Goal: Transaction & Acquisition: Purchase product/service

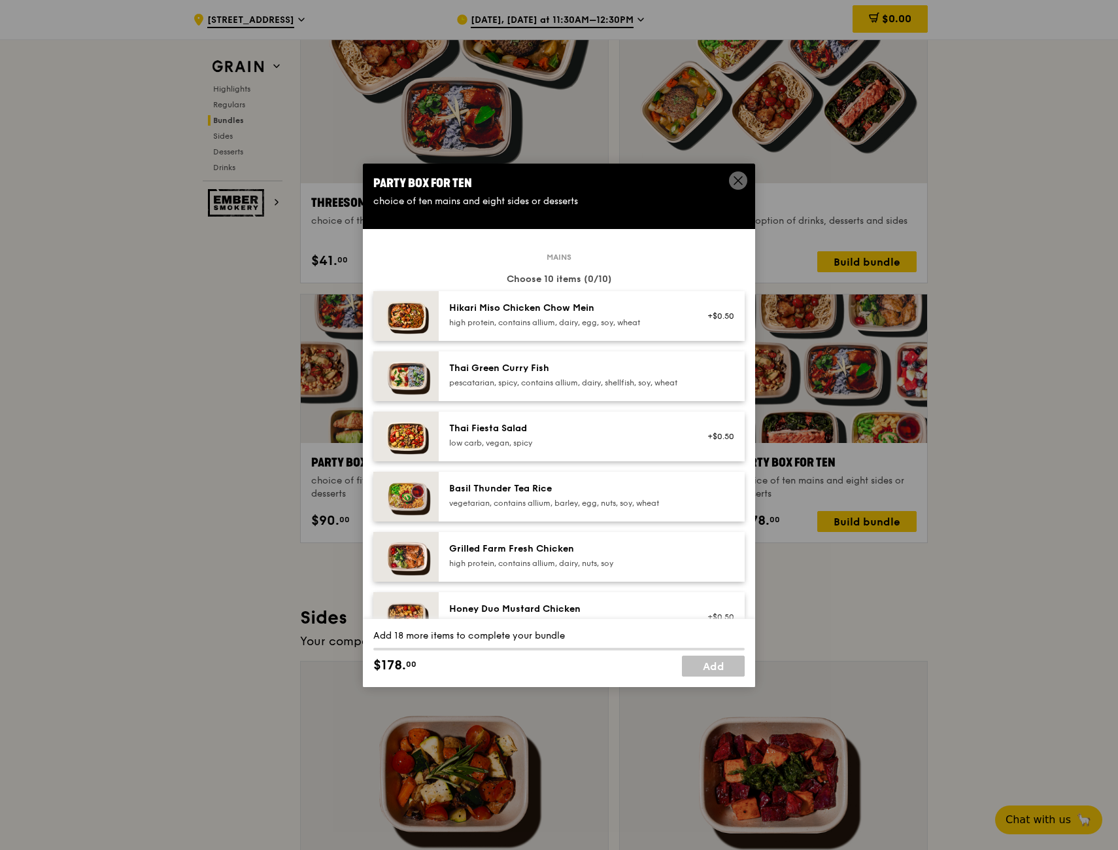
click at [656, 306] on div "Hikari Miso Chicken Chow Mein" at bounding box center [566, 308] width 235 height 13
click at [631, 305] on div "Hikari Miso Chicken Chow Mein" at bounding box center [566, 308] width 235 height 13
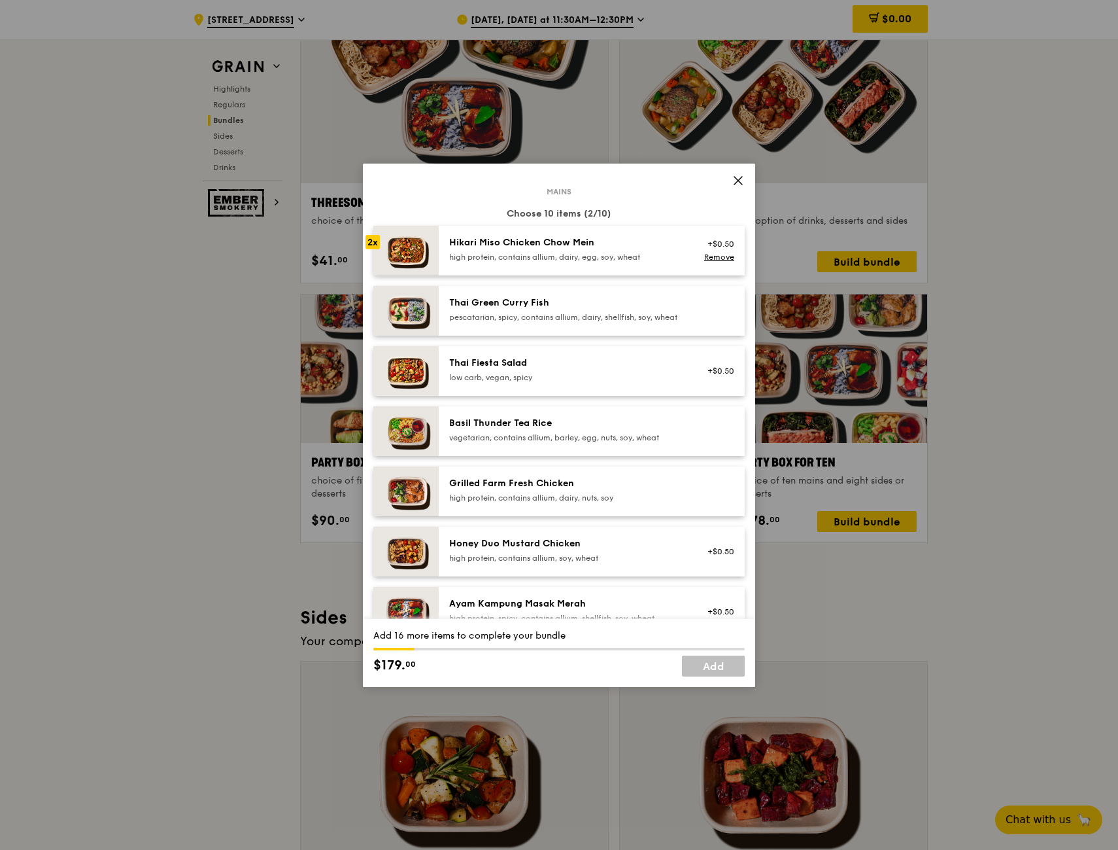
scroll to position [131, 0]
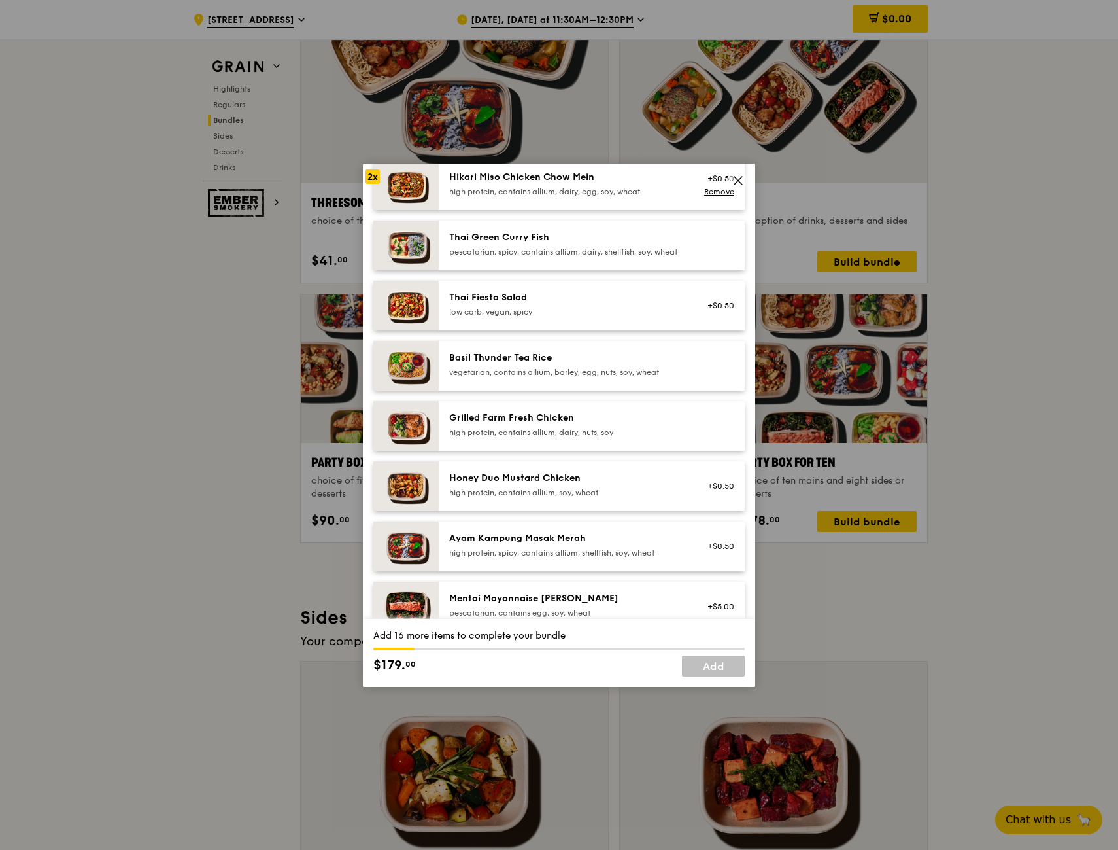
click at [634, 436] on div "Grilled Farm Fresh Chicken high protein, contains allium, dairy, nuts, soy" at bounding box center [566, 424] width 235 height 26
click at [644, 437] on div "high protein, contains allium, dairy, nuts, soy" at bounding box center [566, 432] width 235 height 10
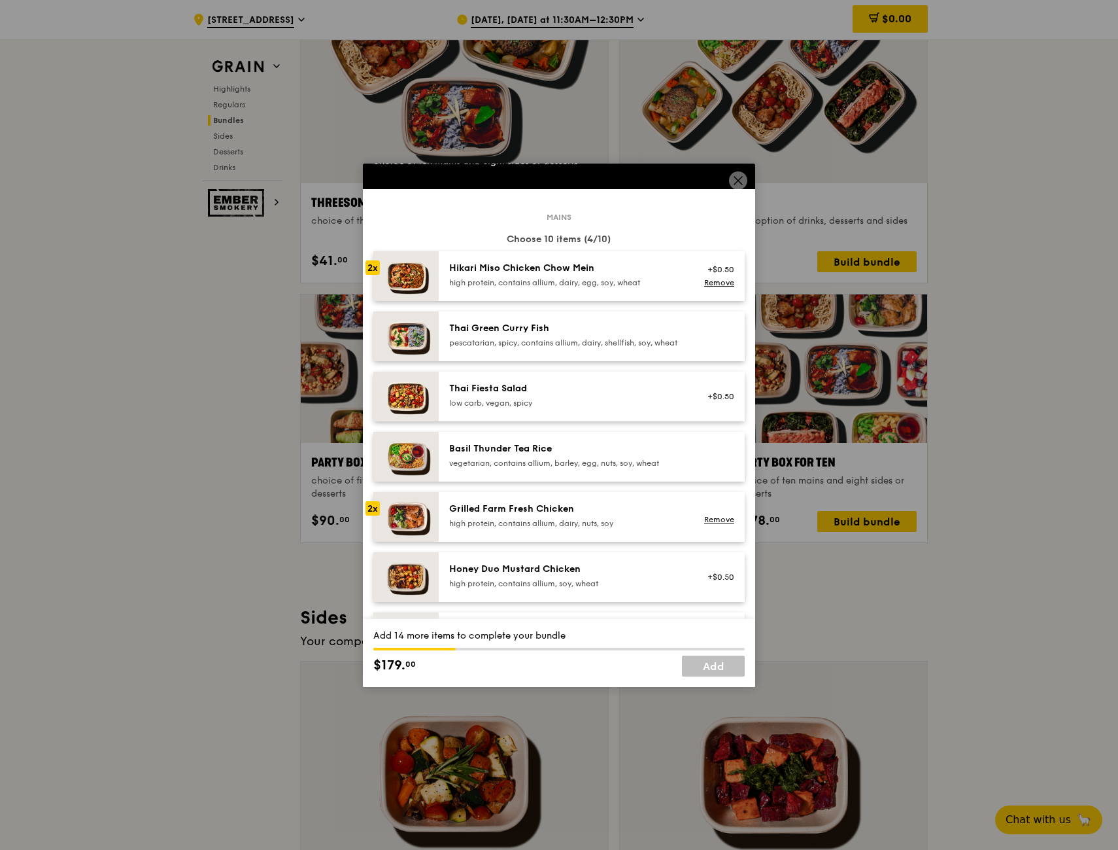
scroll to position [0, 0]
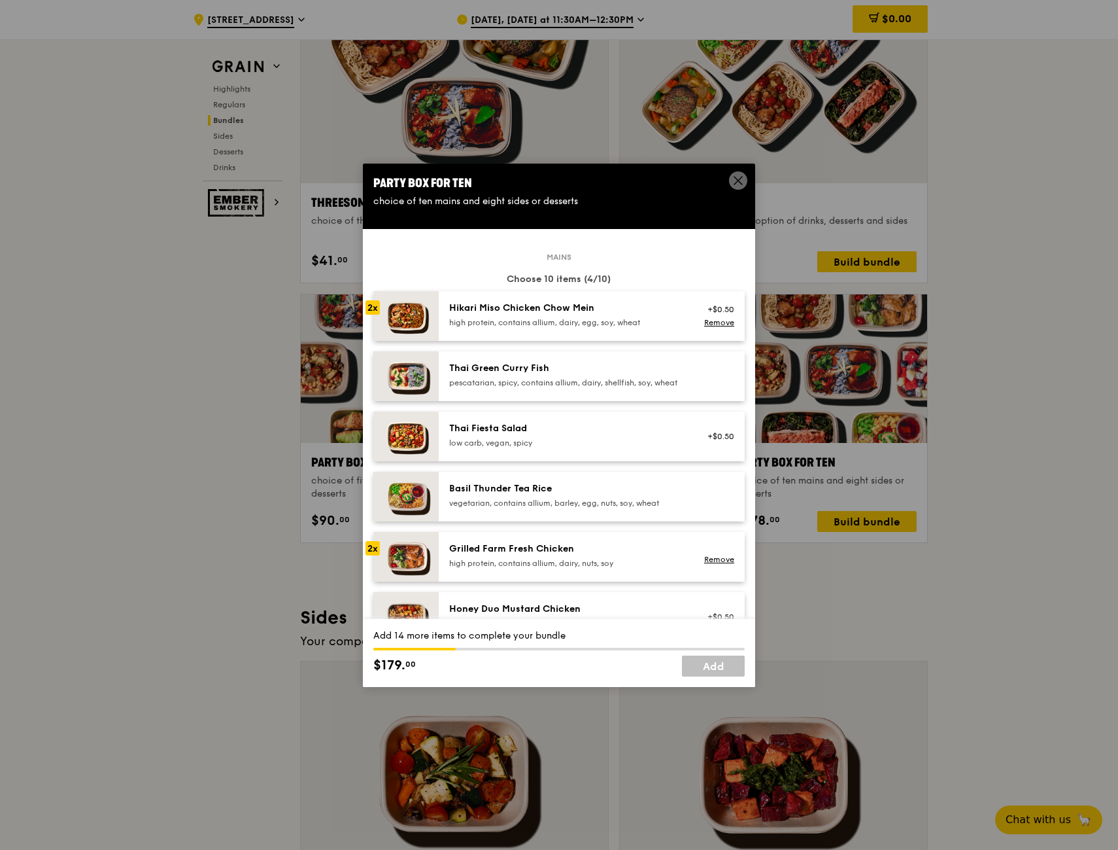
click at [630, 316] on div "Hikari Miso Chicken Chow Mein high protein, contains allium, dairy, egg, soy, w…" at bounding box center [566, 315] width 235 height 26
click at [644, 375] on div "Thai Green Curry Fish pescatarian, spicy, contains allium, dairy, shellfish, so…" at bounding box center [566, 375] width 235 height 26
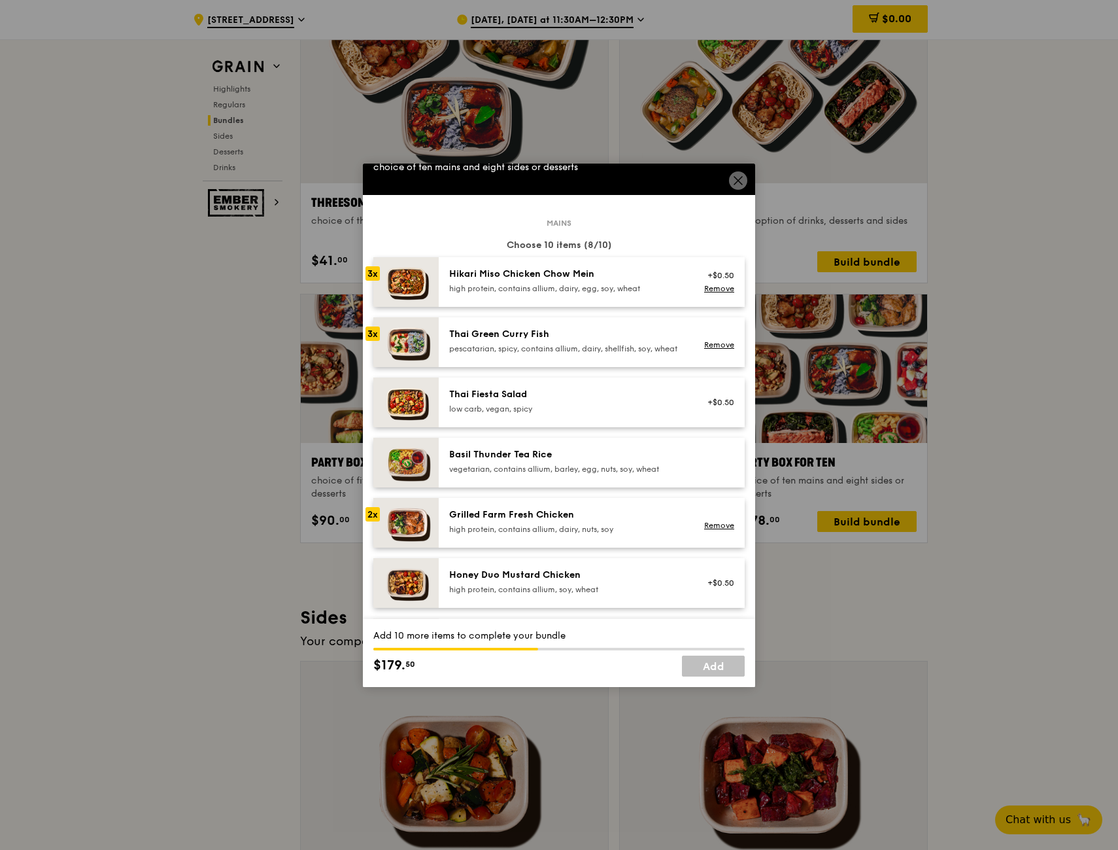
scroll to position [65, 0]
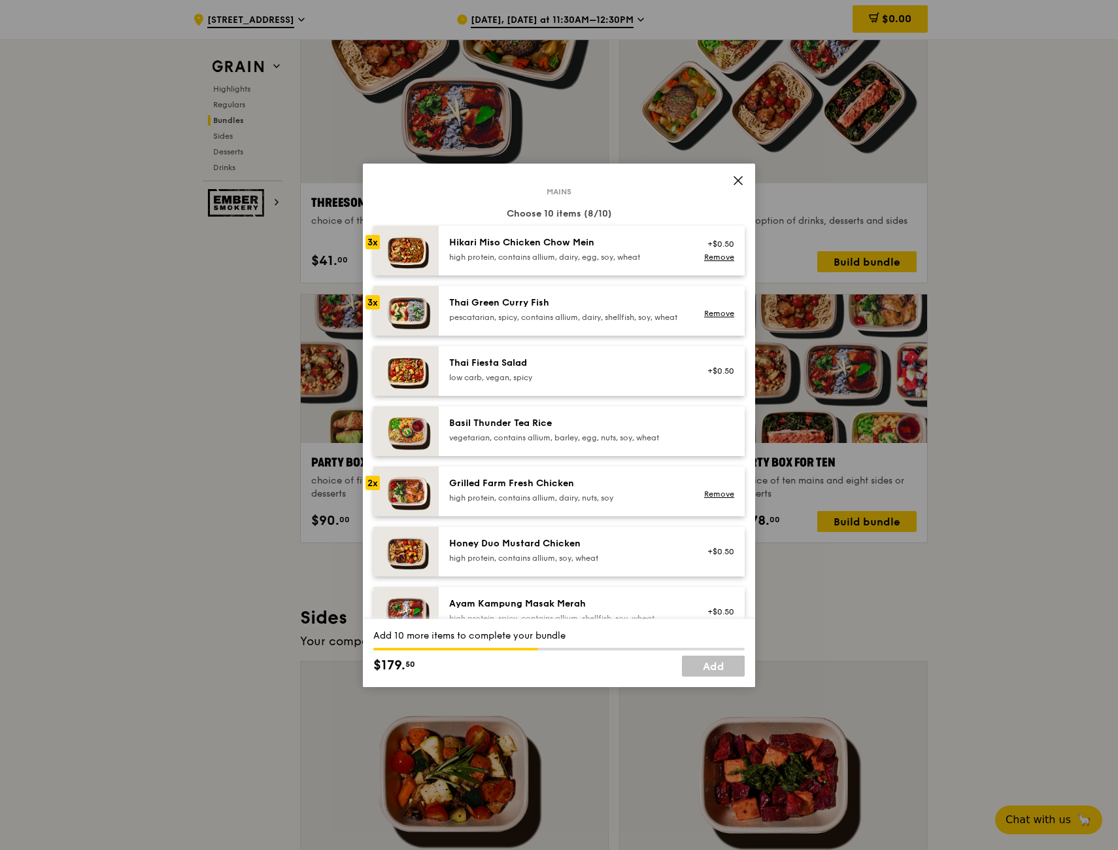
click at [646, 490] on div "Grilled Farm Fresh Chicken" at bounding box center [566, 483] width 235 height 13
click at [608, 428] on div "Basil Thunder Tea Rice" at bounding box center [566, 423] width 235 height 13
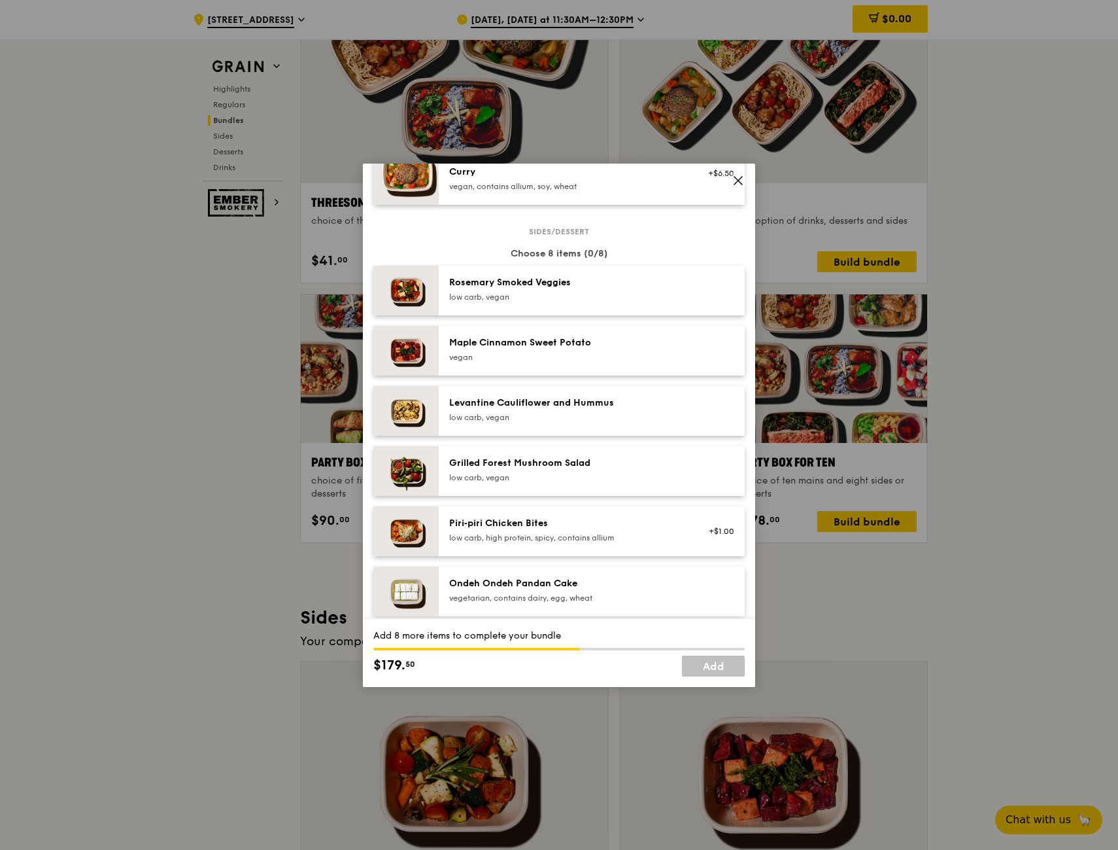
scroll to position [654, 0]
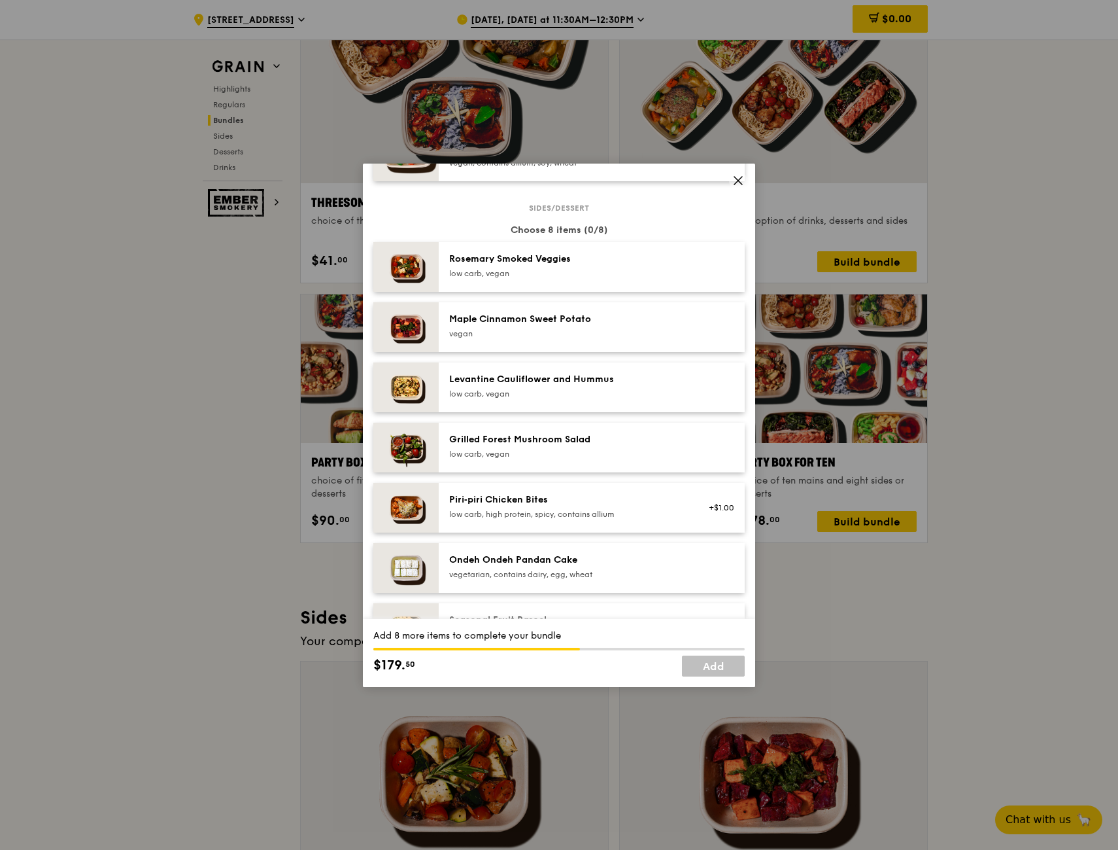
drag, startPoint x: 596, startPoint y: 385, endPoint x: 608, endPoint y: 386, distance: 11.8
click at [596, 385] on div "Levantine Cauliflower and Hummus" at bounding box center [566, 379] width 235 height 13
click at [628, 506] on div "Piri‑piri Chicken Bites" at bounding box center [566, 499] width 235 height 13
click at [608, 266] on div "Rosemary Smoked Veggies" at bounding box center [566, 258] width 235 height 13
click at [629, 339] on div "vegan" at bounding box center [566, 333] width 235 height 10
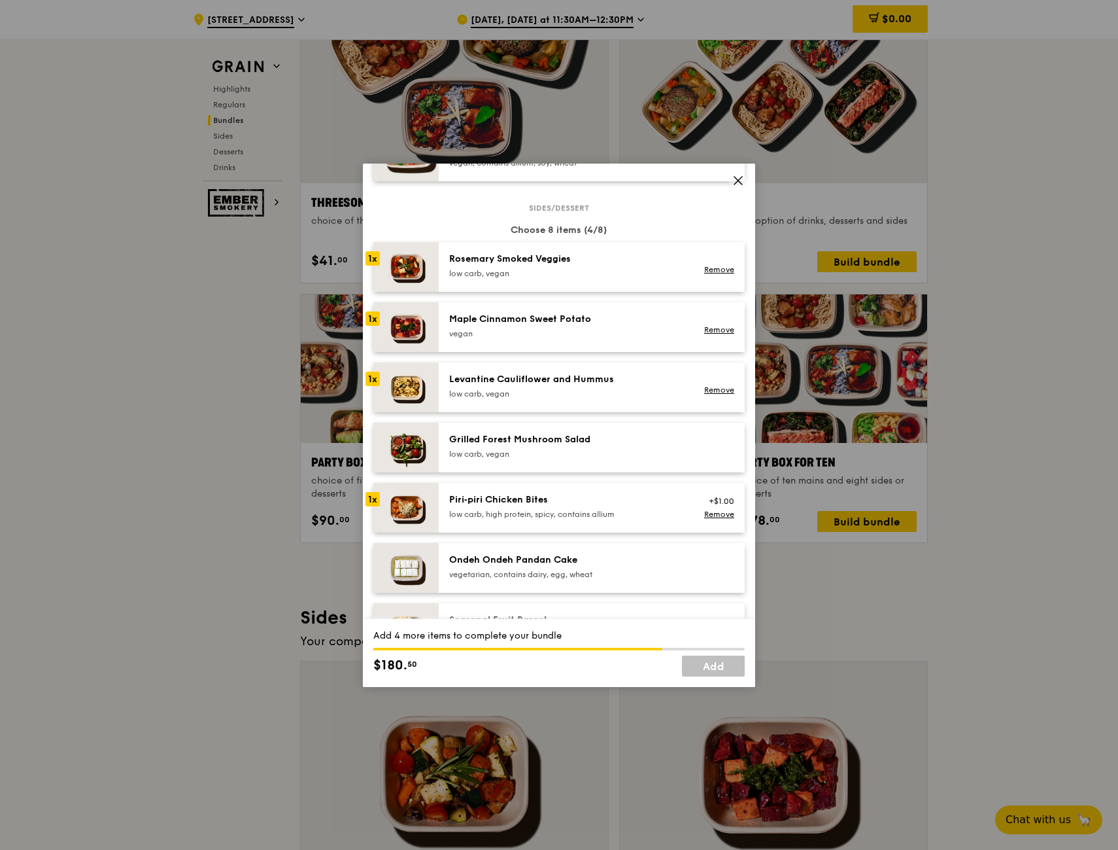
click at [592, 266] on div "Rosemary Smoked Veggies" at bounding box center [566, 258] width 235 height 13
click at [621, 339] on div "vegan" at bounding box center [566, 333] width 235 height 10
click at [616, 399] on div "low carb, vegan" at bounding box center [566, 393] width 235 height 10
click at [583, 519] on div "low carb, high protein, spicy, contains allium" at bounding box center [566, 514] width 235 height 10
click at [499, 326] on div "Maple Cinnamon Sweet Potato" at bounding box center [566, 319] width 235 height 13
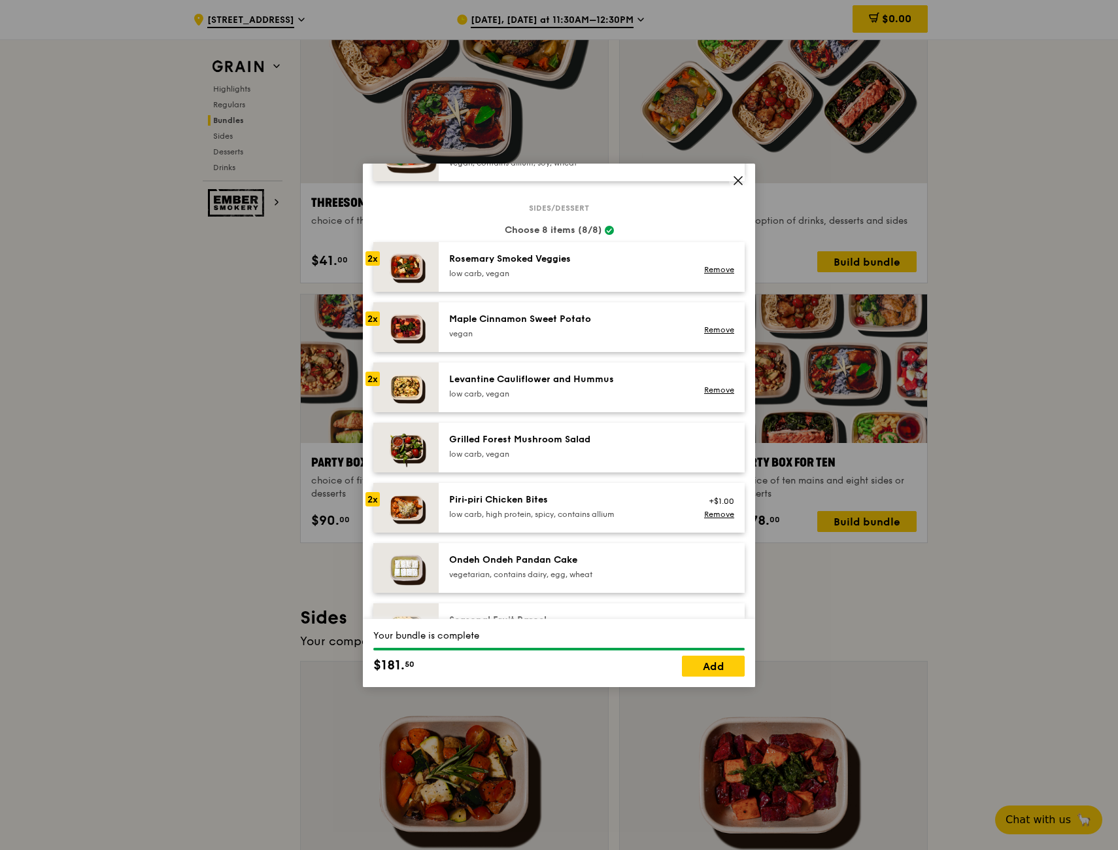
click at [390, 326] on img at bounding box center [405, 327] width 65 height 50
click at [700, 335] on div "Remove" at bounding box center [717, 329] width 35 height 10
click at [713, 334] on link "Remove" at bounding box center [719, 329] width 30 height 9
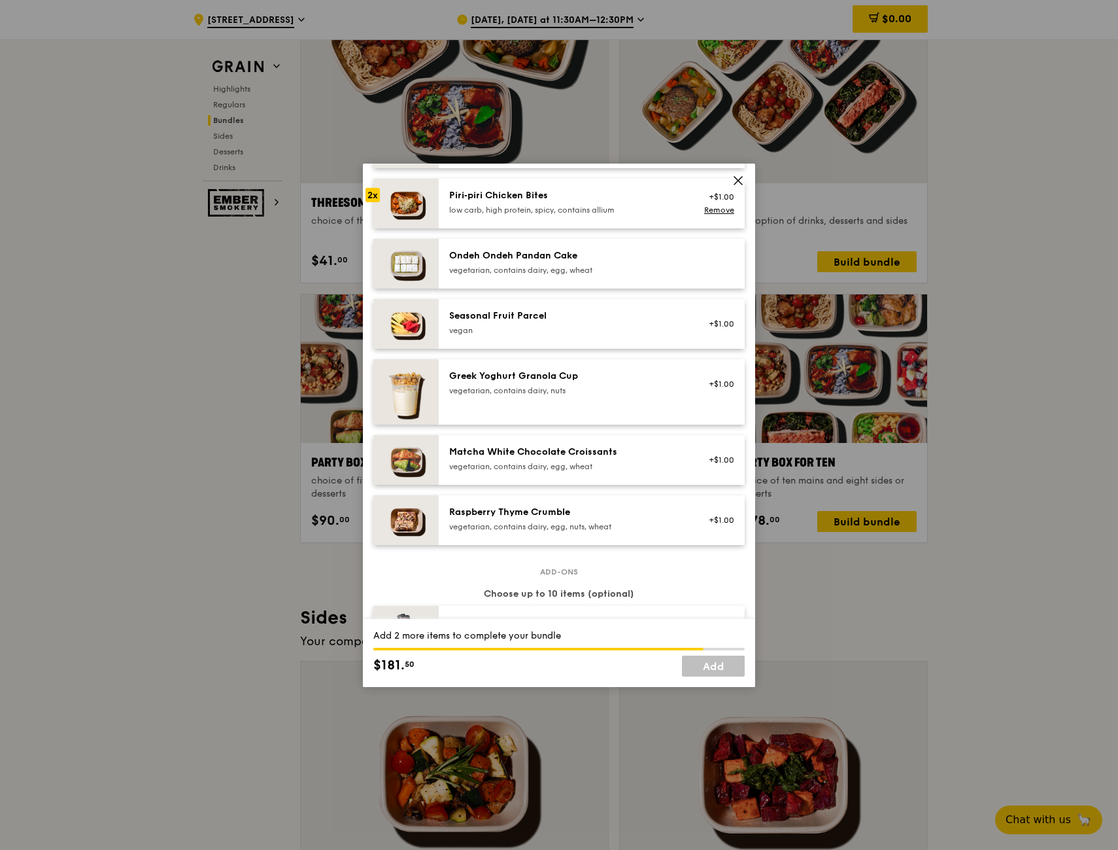
scroll to position [981, 0]
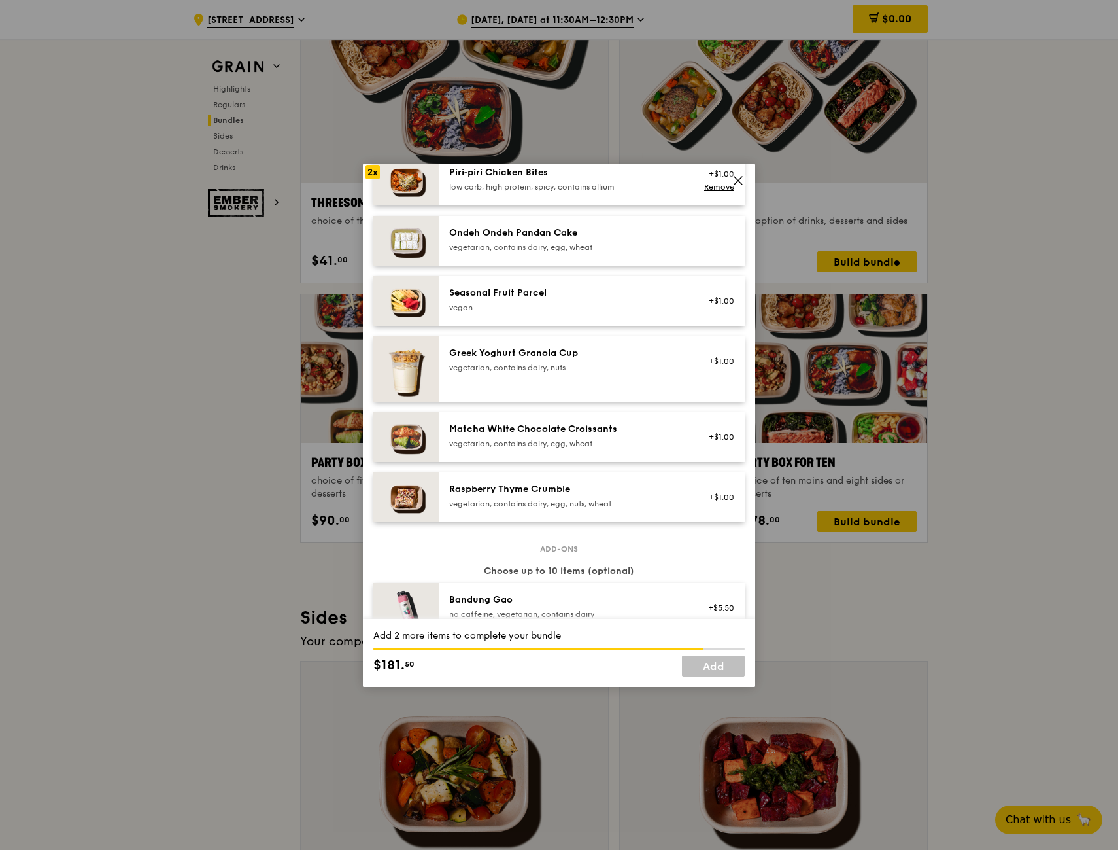
click at [405, 445] on img at bounding box center [405, 437] width 65 height 50
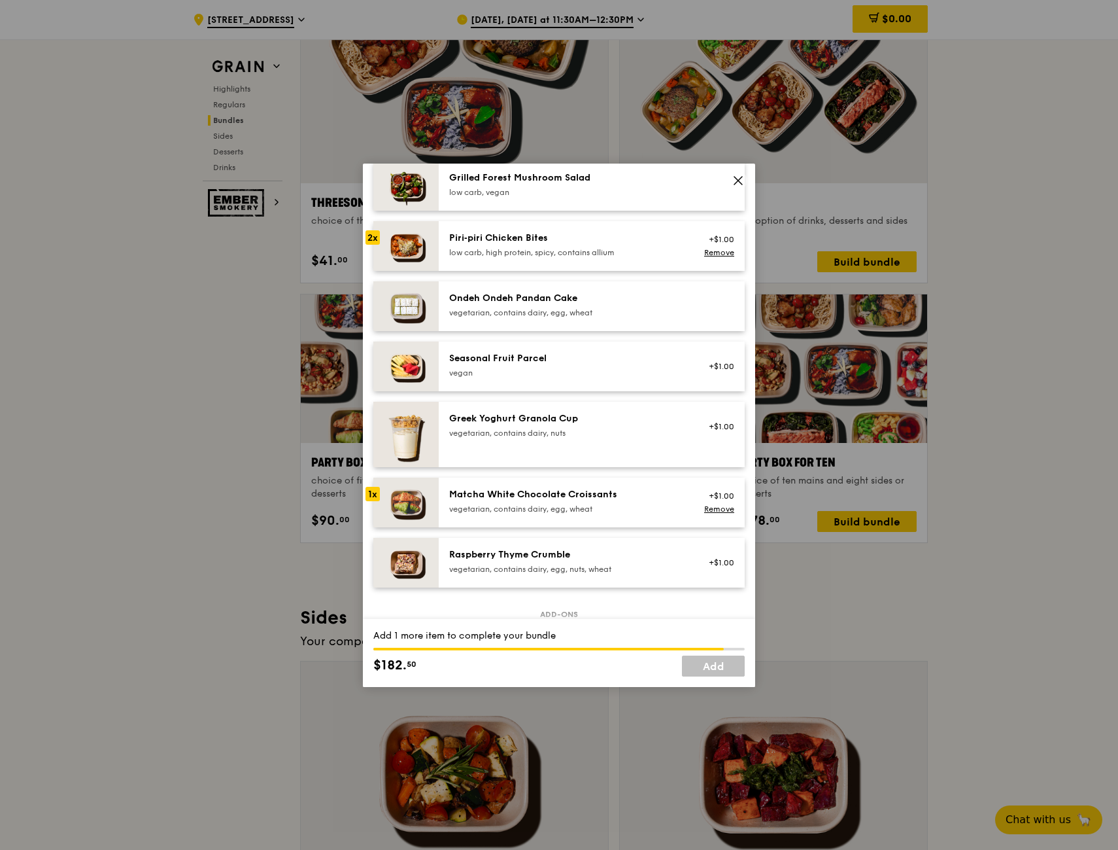
click at [413, 310] on img at bounding box center [405, 306] width 65 height 50
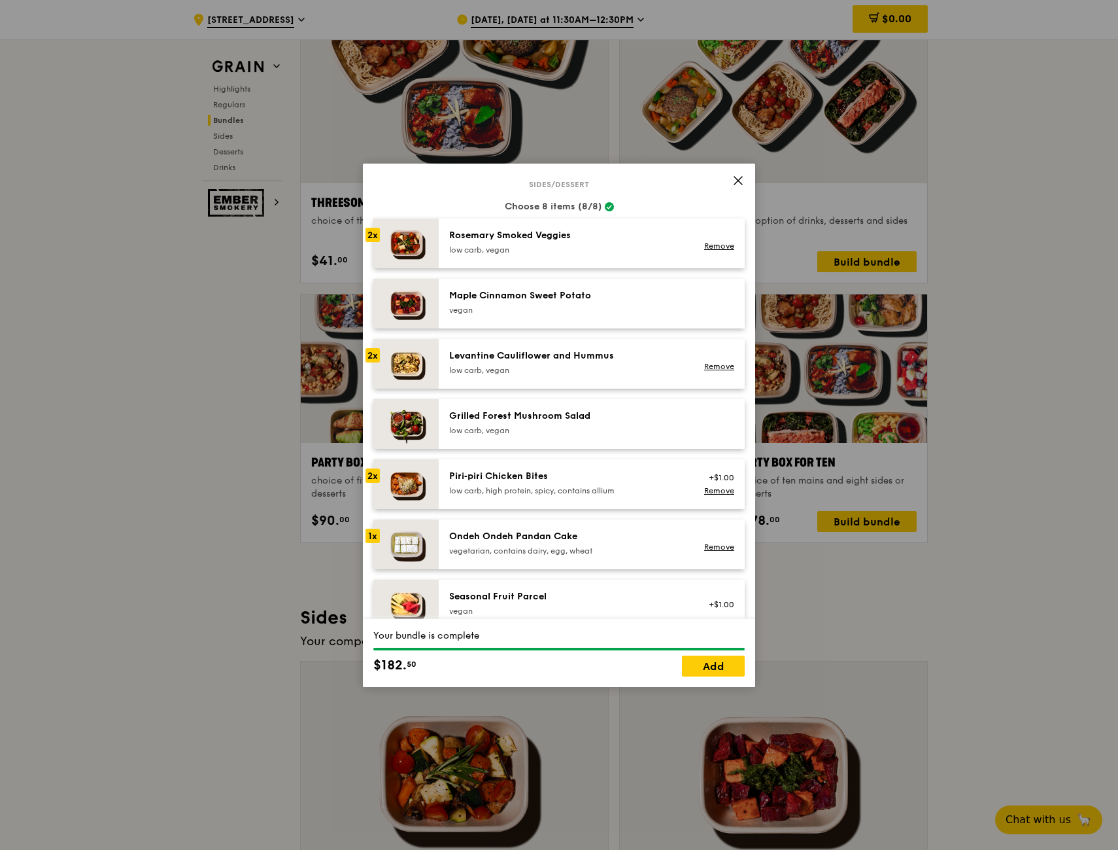
scroll to position [654, 0]
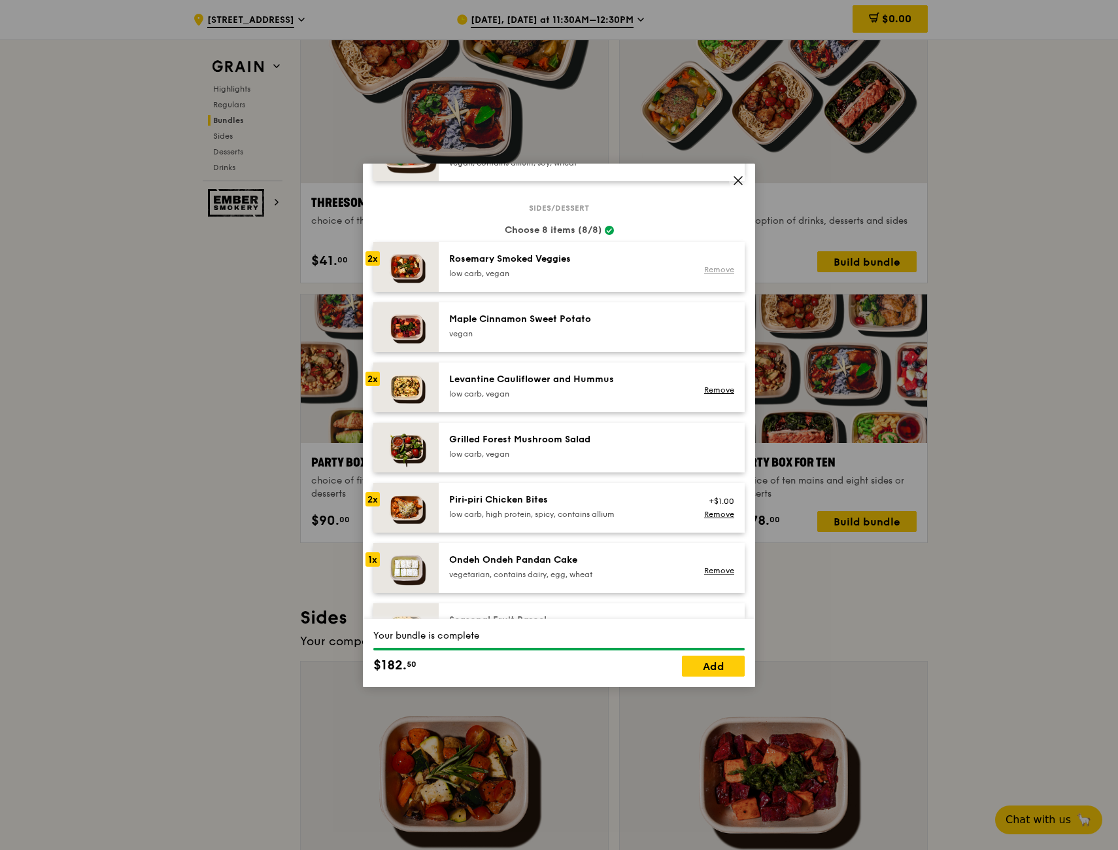
click at [710, 274] on link "Remove" at bounding box center [719, 269] width 30 height 9
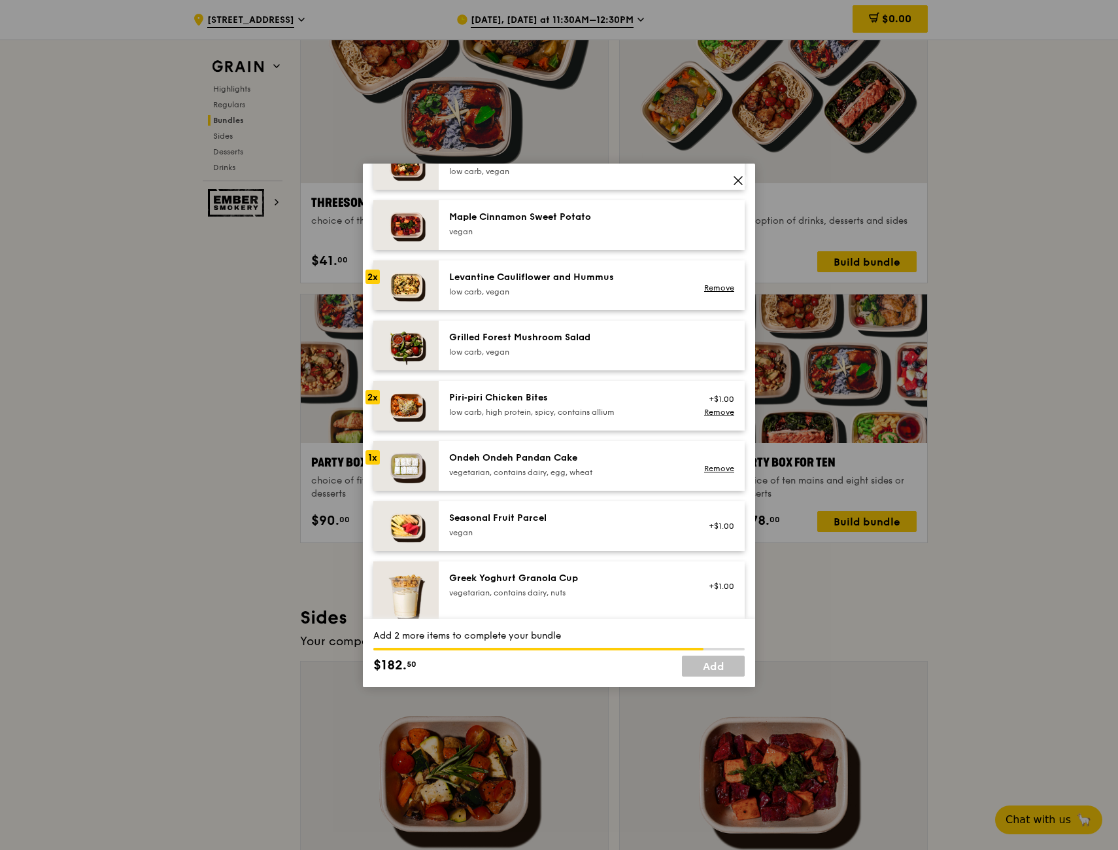
scroll to position [916, 0]
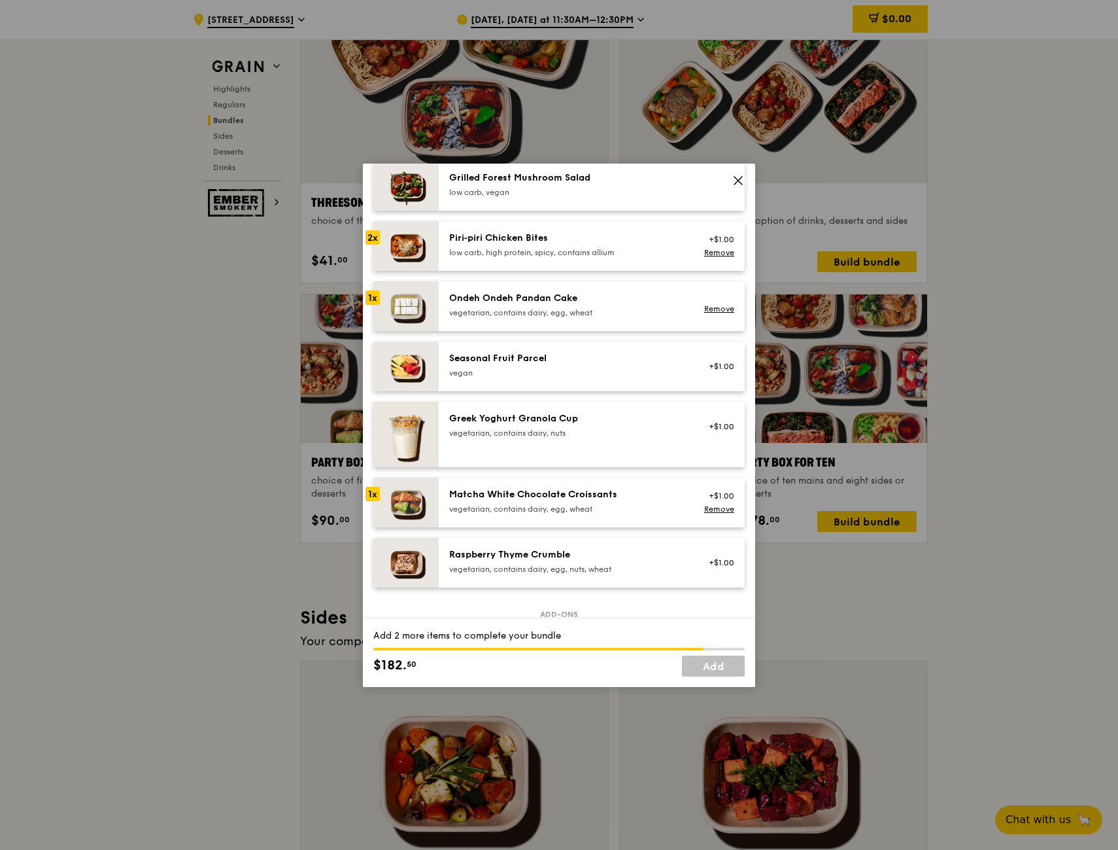
click at [624, 376] on div "Seasonal Fruit Parcel vegan" at bounding box center [566, 365] width 235 height 26
click at [624, 305] on div "Ondeh Ondeh Pandan Cake" at bounding box center [566, 298] width 235 height 13
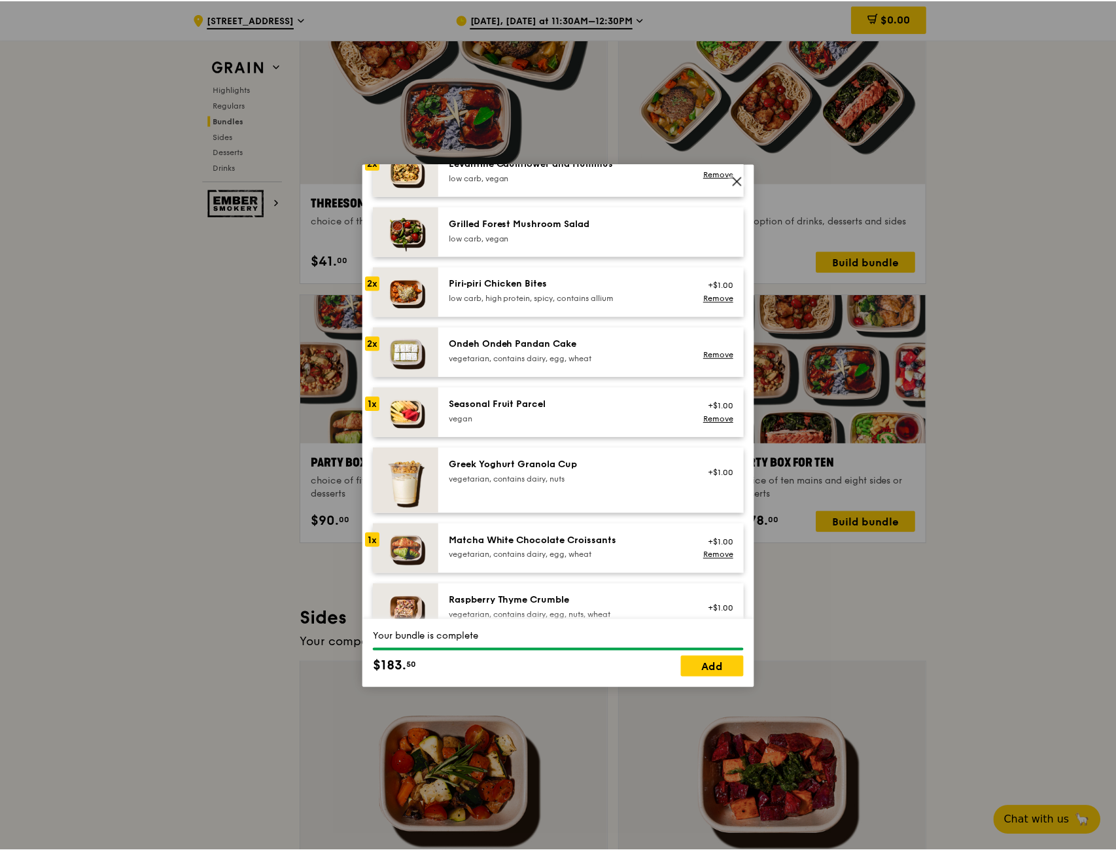
scroll to position [843, 0]
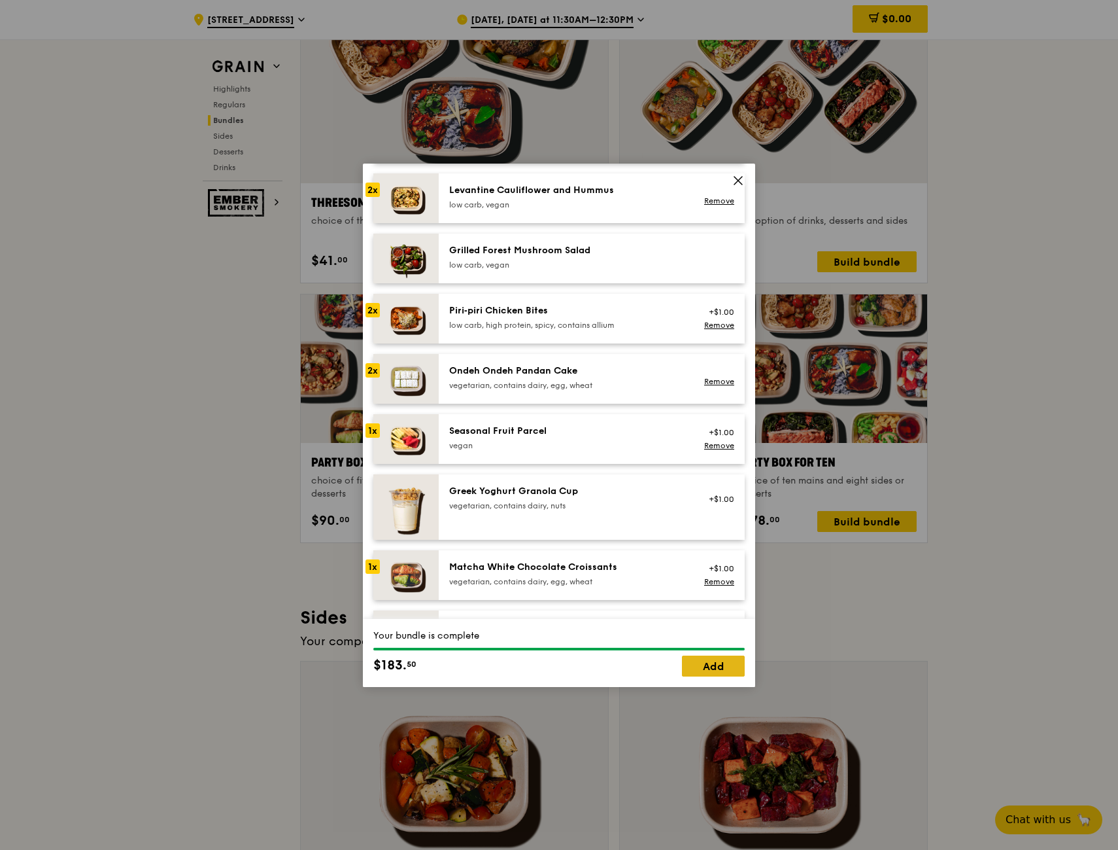
click at [716, 668] on link "Add" at bounding box center [713, 665] width 63 height 21
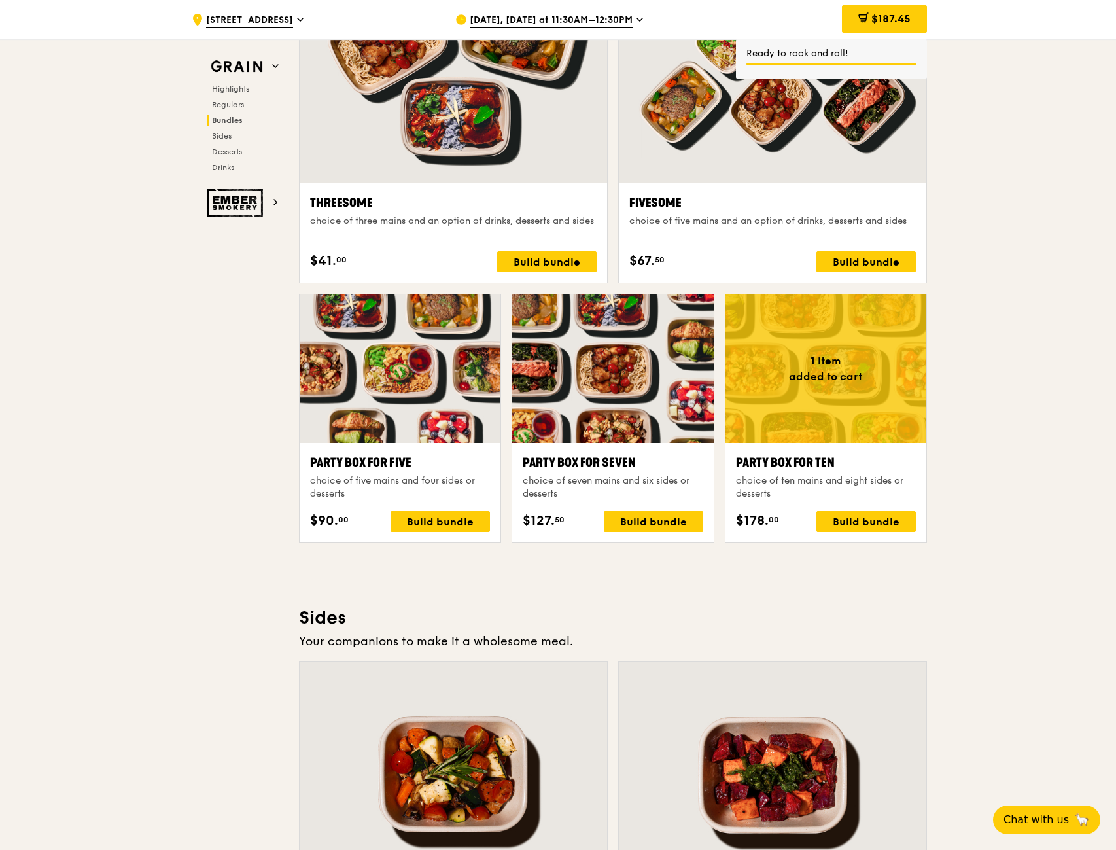
click at [889, 17] on span "$187.45" at bounding box center [890, 18] width 39 height 12
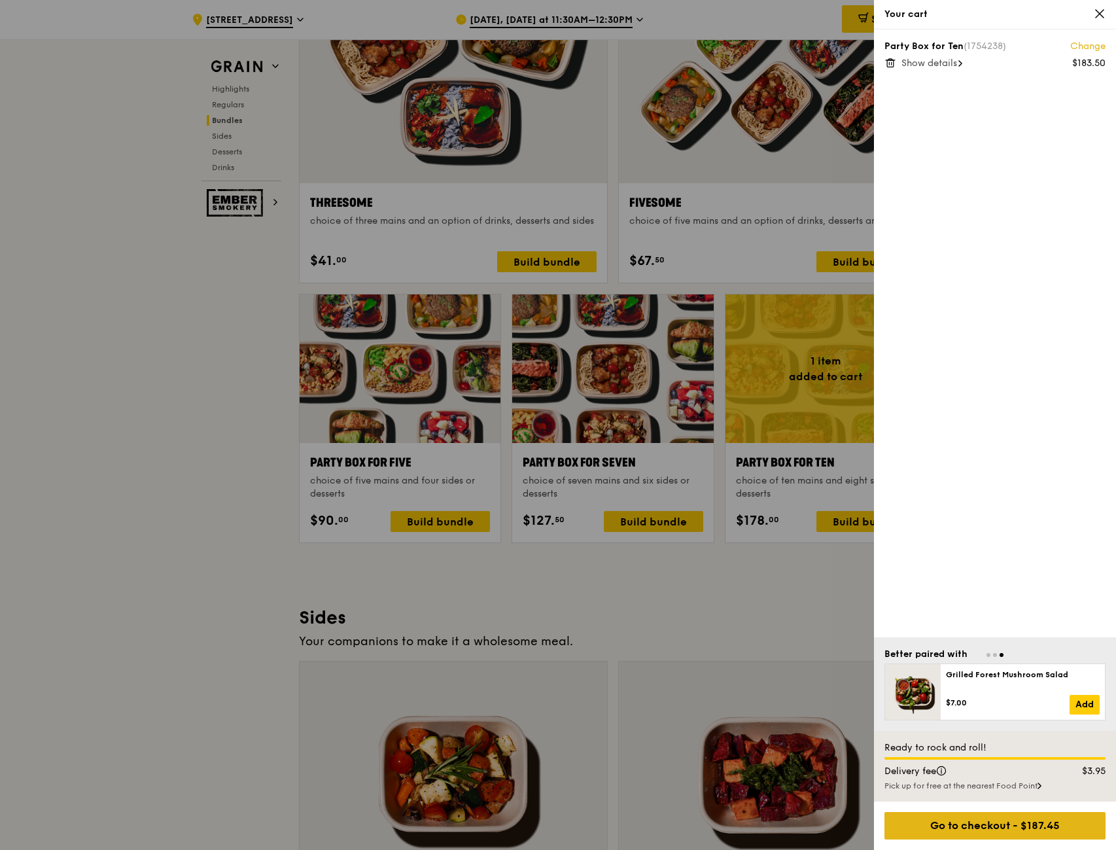
click at [995, 827] on div "Go to checkout - $187.45" at bounding box center [994, 825] width 221 height 27
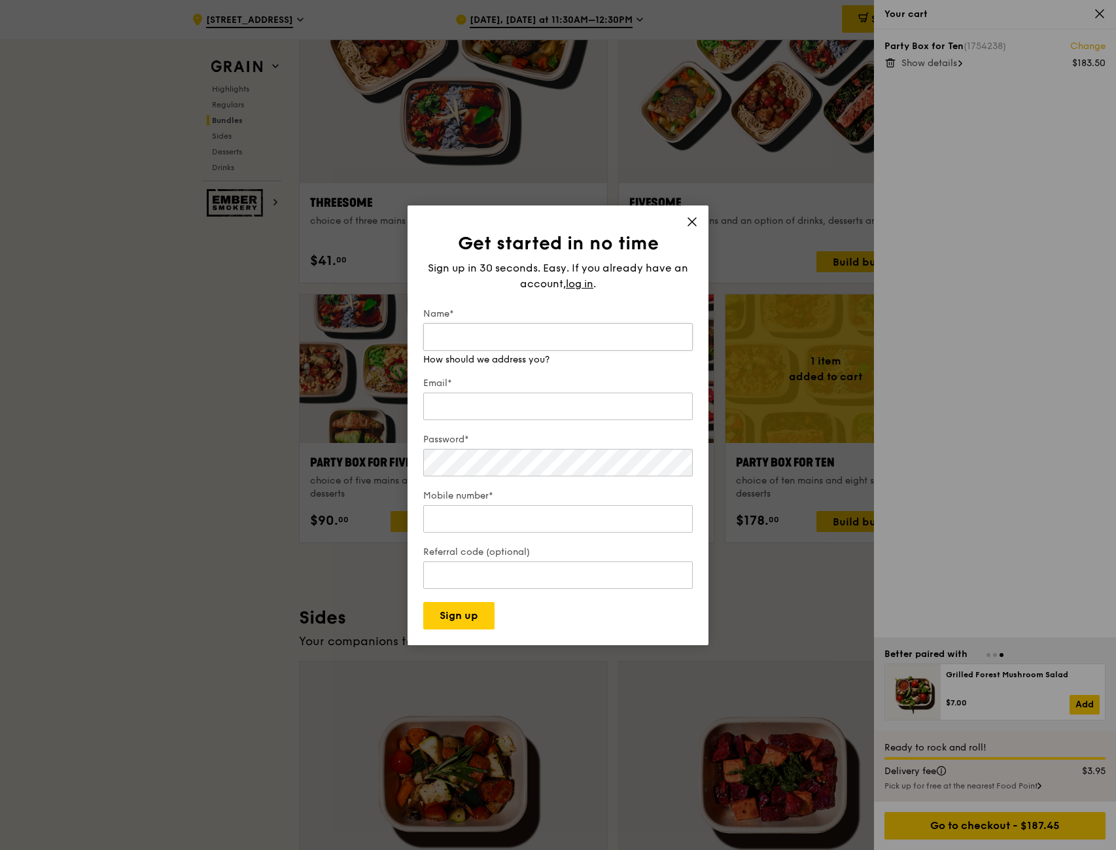
click at [519, 334] on input "Name*" at bounding box center [557, 336] width 269 height 27
type input "Louis"
type input "louis.lee.ct.91@gmail.com"
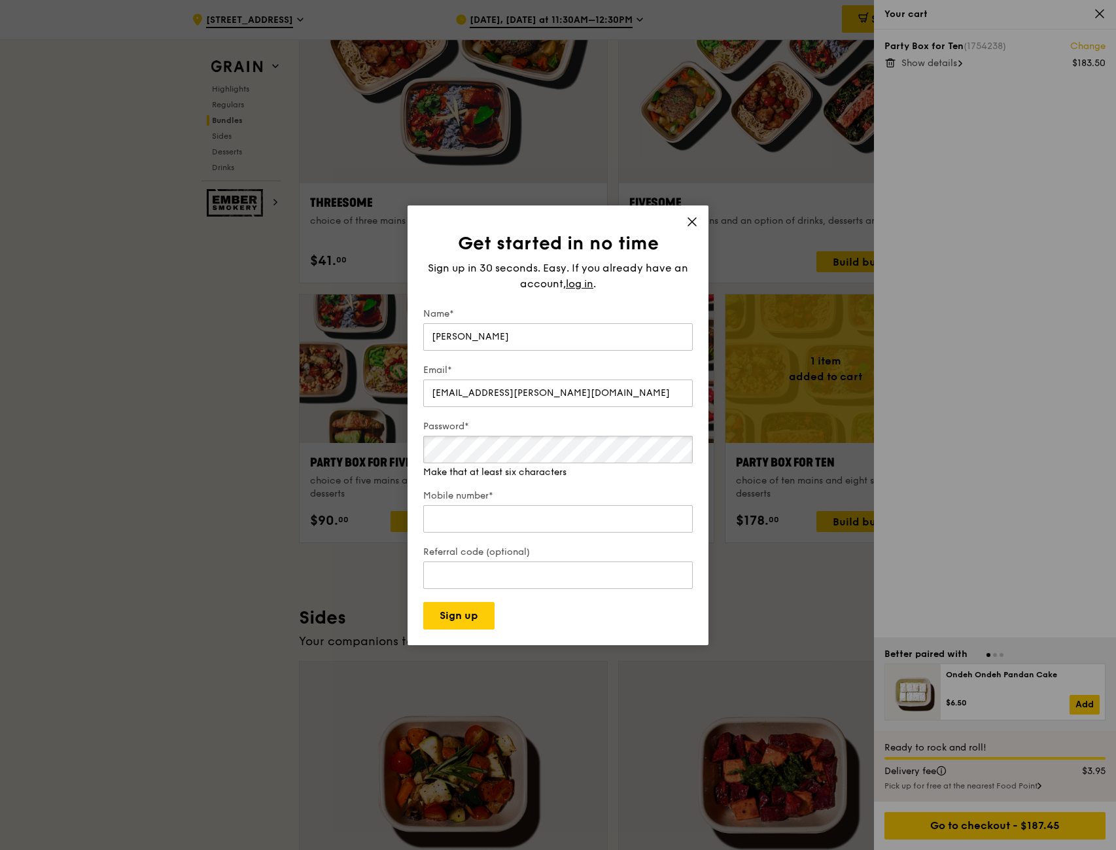
drag, startPoint x: 513, startPoint y: 464, endPoint x: 179, endPoint y: 430, distance: 336.6
click at [183, 436] on div "Get started in no time Sign up in 30 seconds. Easy. If you already have an acco…" at bounding box center [558, 425] width 1116 height 850
drag, startPoint x: 541, startPoint y: 421, endPoint x: 540, endPoint y: 434, distance: 13.1
click at [541, 421] on form "Name* Louis Email* louis.lee.ct.91@gmail.com Password* Make that at least six c…" at bounding box center [557, 468] width 269 height 322
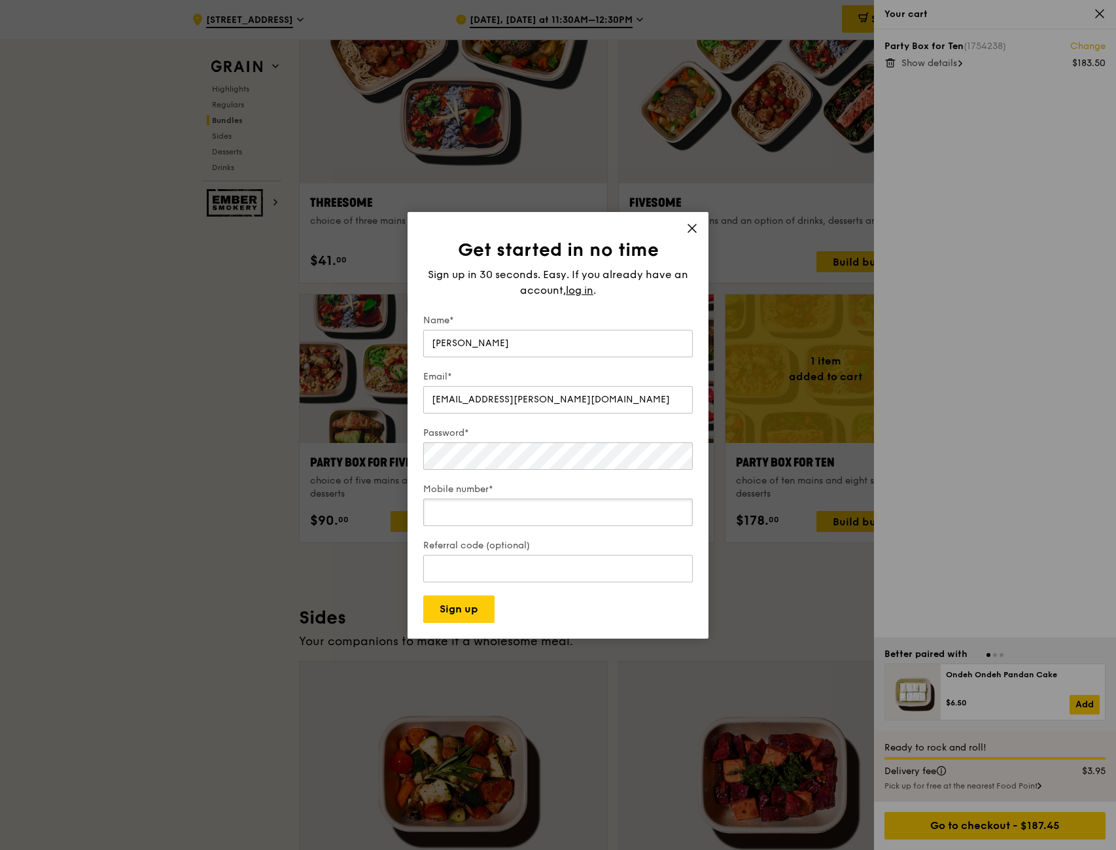
click at [508, 502] on input "Mobile number*" at bounding box center [557, 511] width 269 height 27
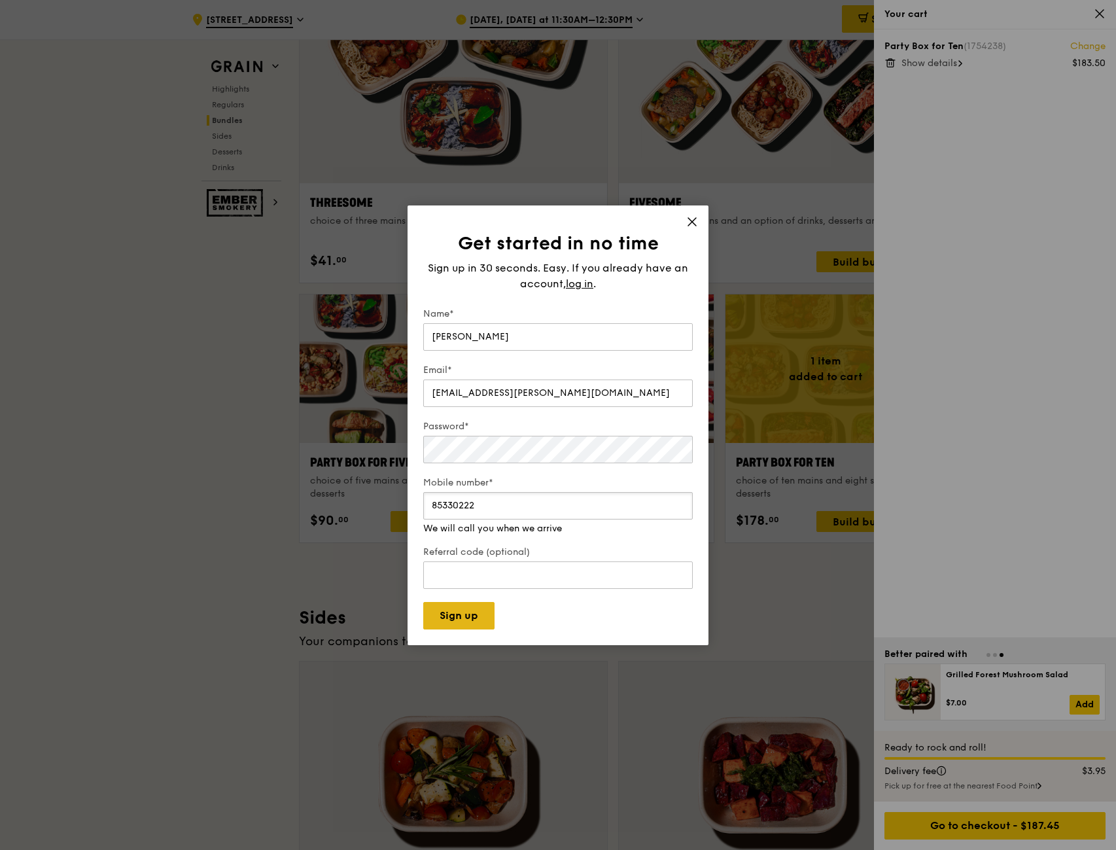
type input "85330222"
click at [466, 619] on button "Sign up" at bounding box center [458, 615] width 71 height 27
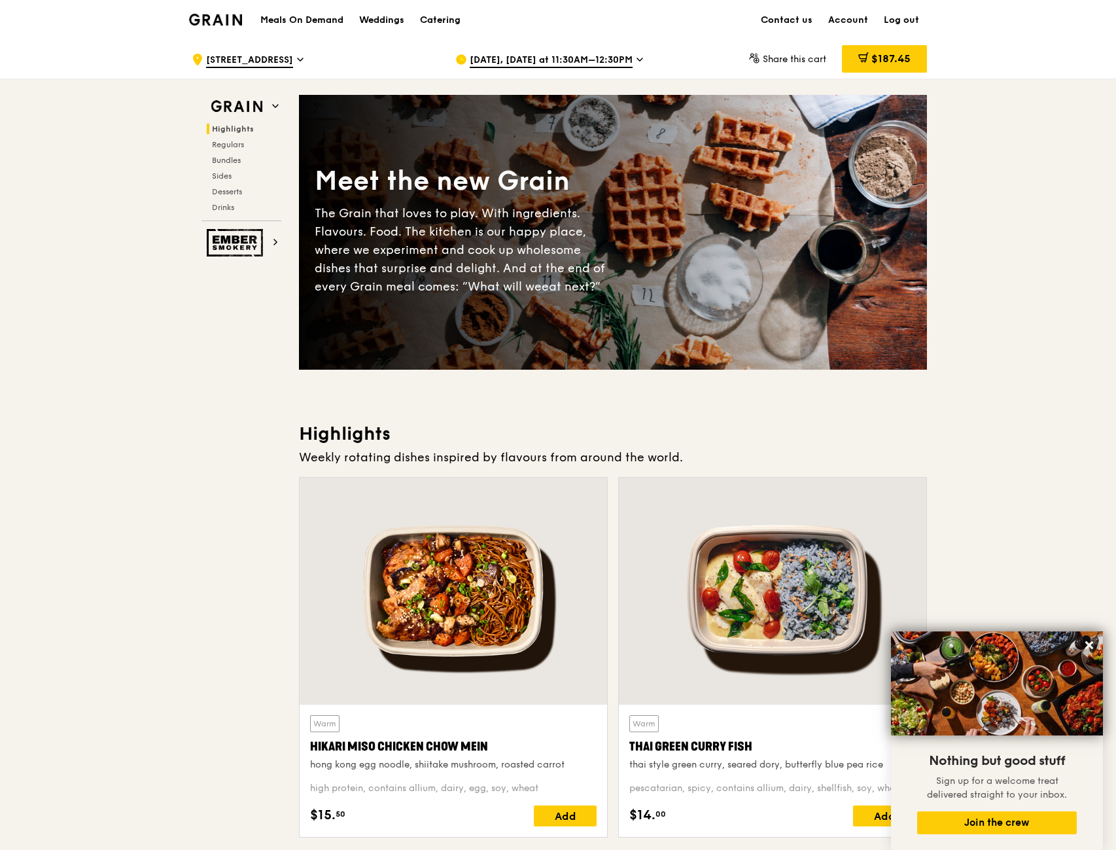
click at [884, 51] on div "$187.45" at bounding box center [884, 58] width 85 height 27
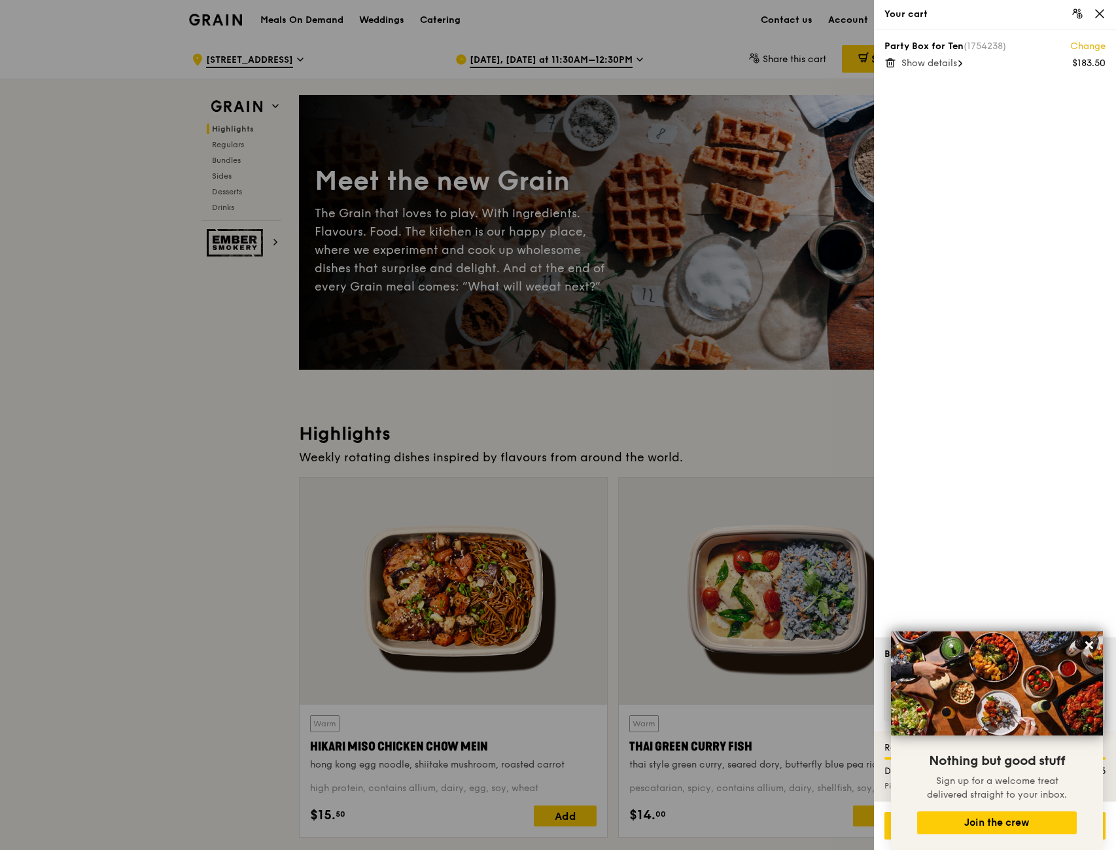
click at [940, 62] on span "Show details" at bounding box center [929, 63] width 56 height 11
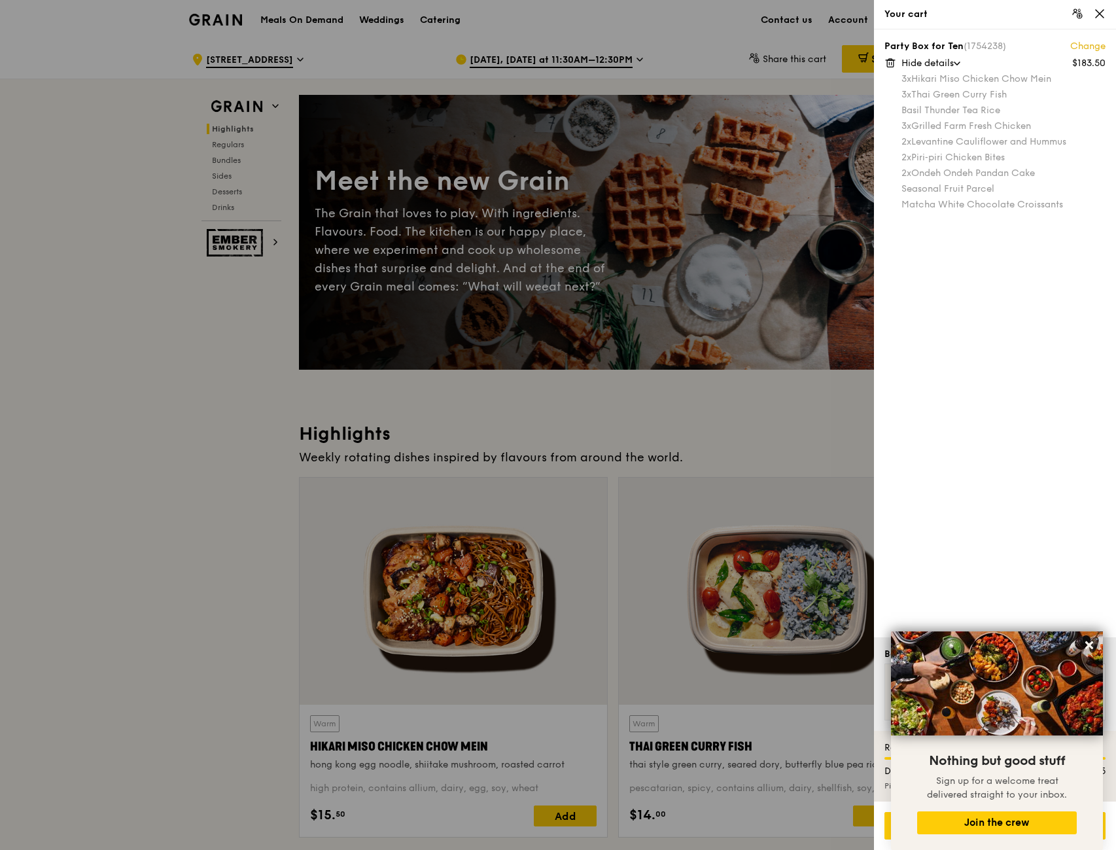
click at [1074, 43] on link "Change" at bounding box center [1087, 46] width 35 height 13
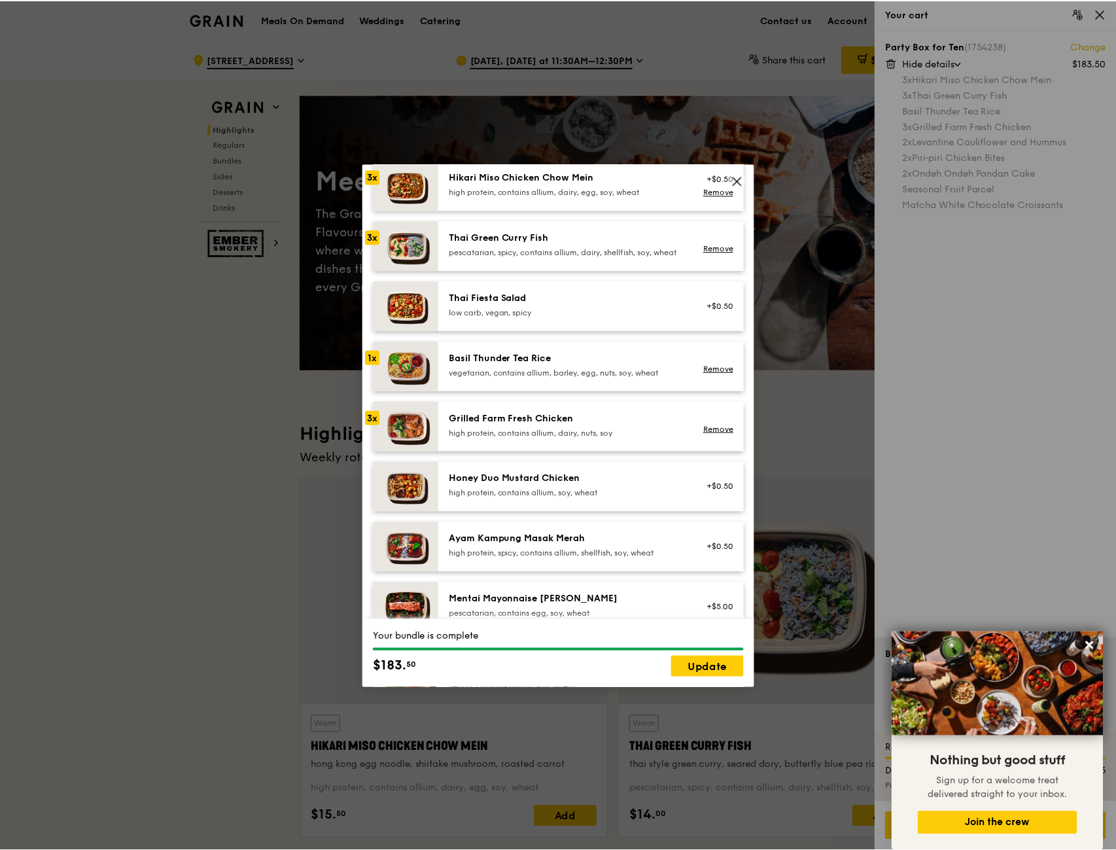
scroll to position [65, 0]
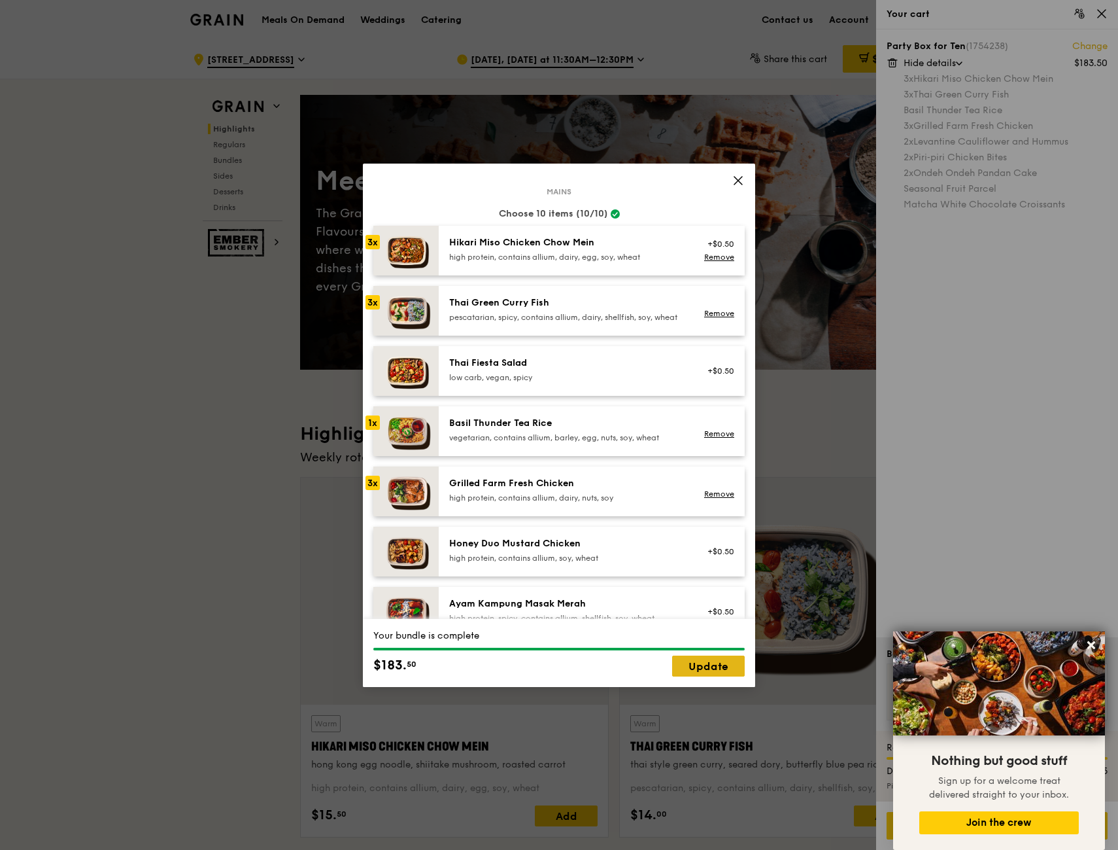
click at [704, 663] on link "Update" at bounding box center [708, 665] width 73 height 21
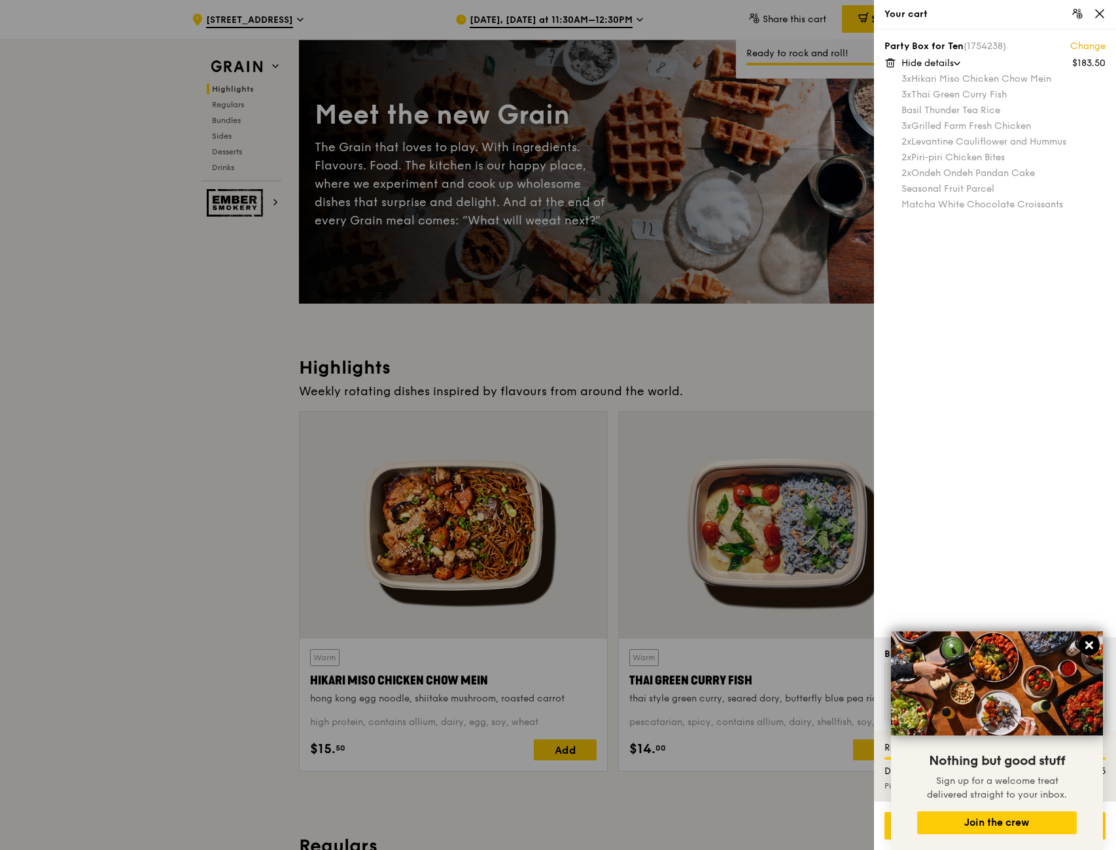
click at [1092, 645] on icon at bounding box center [1089, 645] width 12 height 12
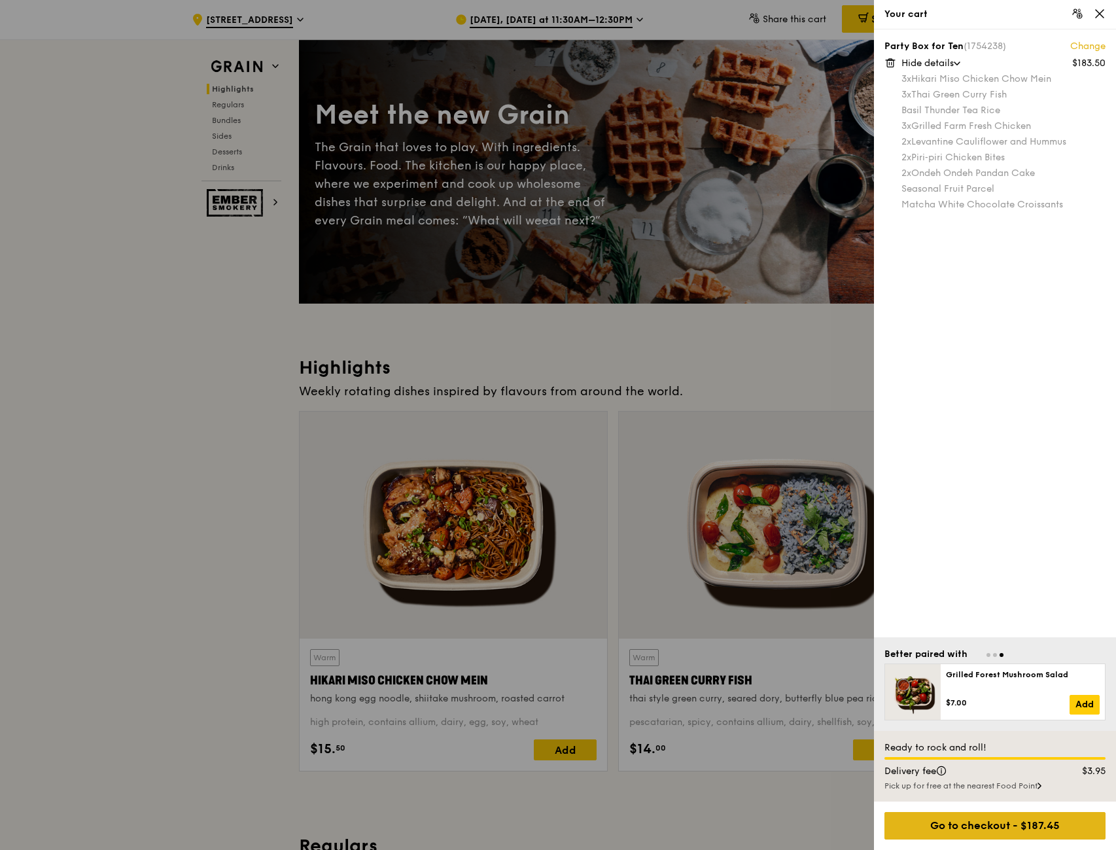
click at [1001, 829] on div "Go to checkout - $187.45" at bounding box center [994, 825] width 221 height 27
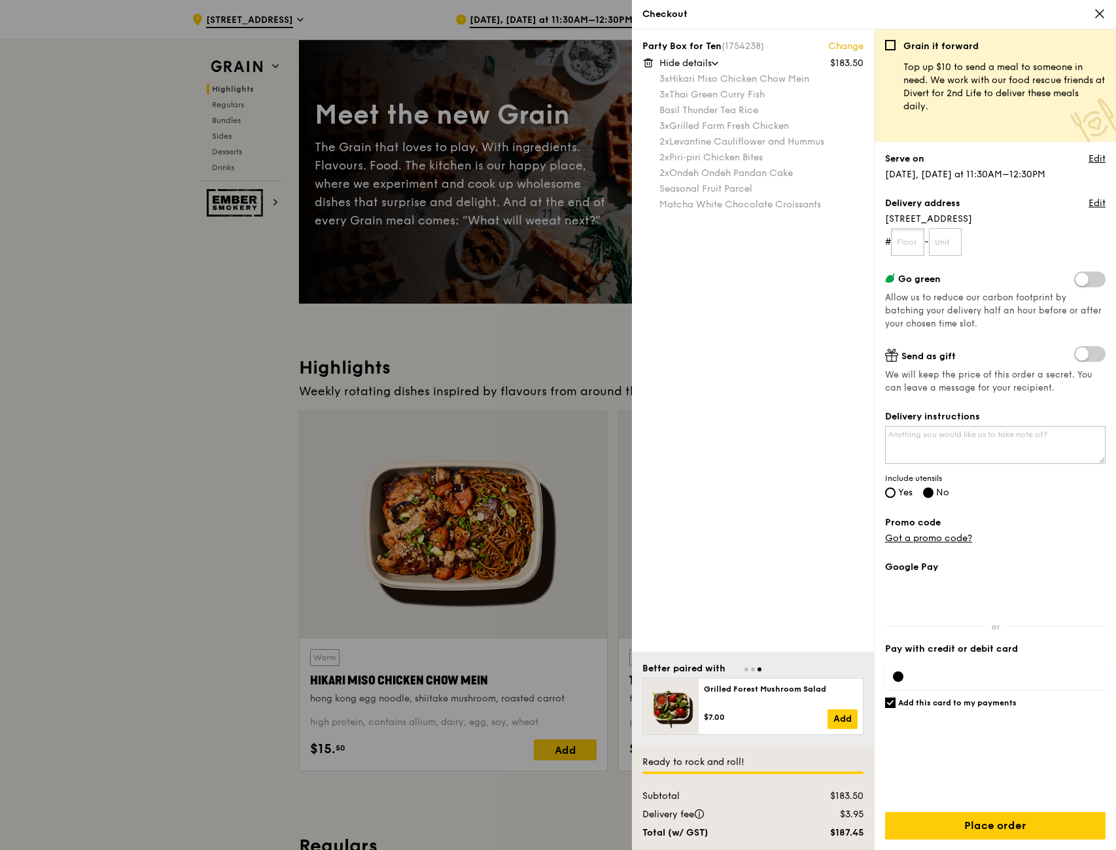
click at [914, 246] on input "text" at bounding box center [907, 241] width 33 height 27
click at [912, 244] on input "text" at bounding box center [907, 241] width 33 height 27
type input "5"
click at [948, 244] on input "text" at bounding box center [945, 241] width 33 height 27
type input "15"
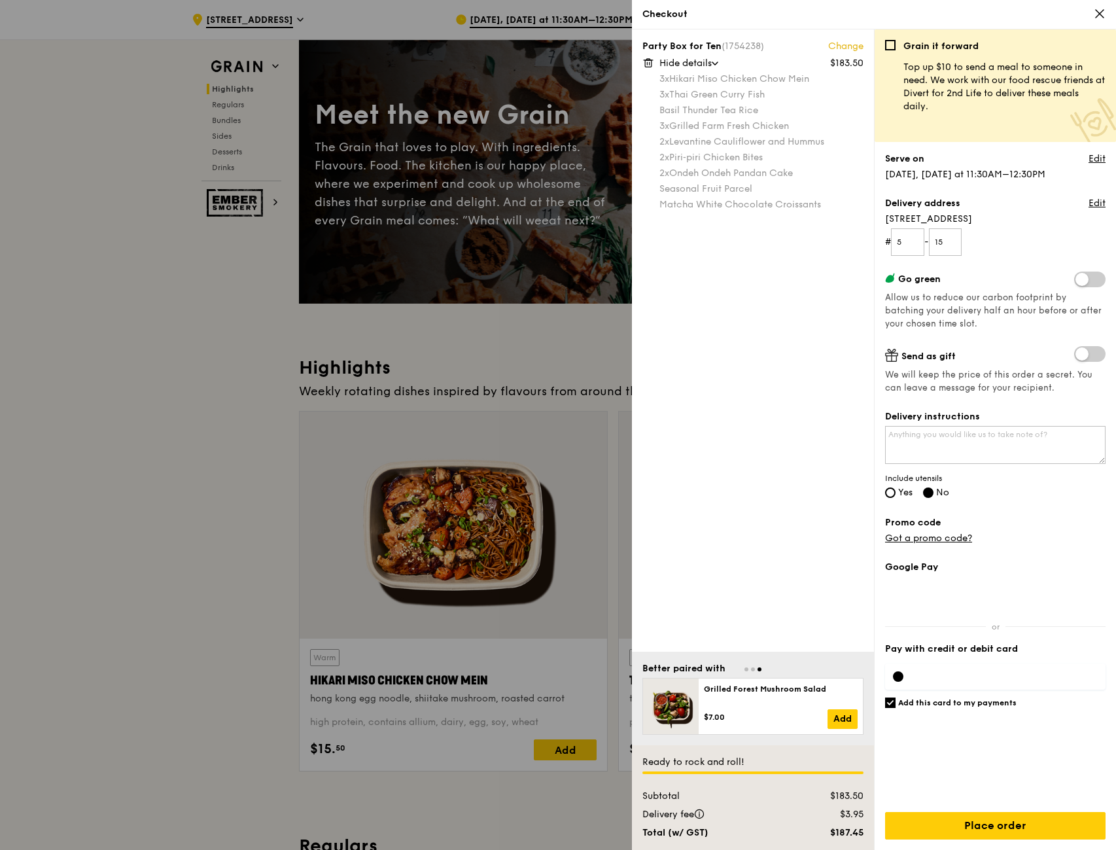
click at [1002, 313] on span "Allow us to reduce our carbon footprint by batching your delivery half an hour …" at bounding box center [993, 310] width 216 height 37
click at [998, 435] on textarea "Delivery instructions" at bounding box center [995, 445] width 220 height 38
click at [896, 498] on label "Yes" at bounding box center [898, 493] width 27 height 11
click at [895, 498] on input "Yes" at bounding box center [890, 492] width 10 height 10
radio input "true"
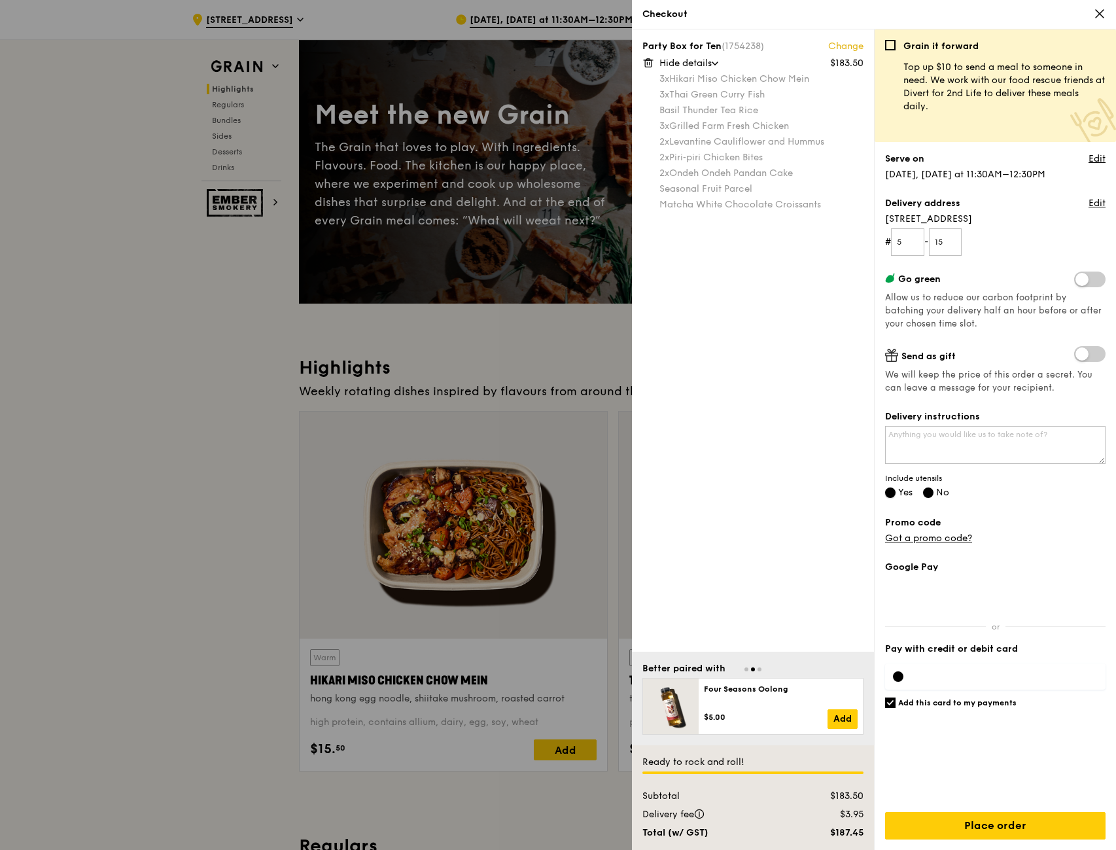
radio input "false"
click at [927, 449] on textarea "Delivery instructions" at bounding box center [995, 445] width 220 height 38
click at [974, 443] on textarea "Delivery instructions" at bounding box center [995, 445] width 220 height 38
click at [969, 447] on textarea "Delivery instructions" at bounding box center [995, 445] width 220 height 38
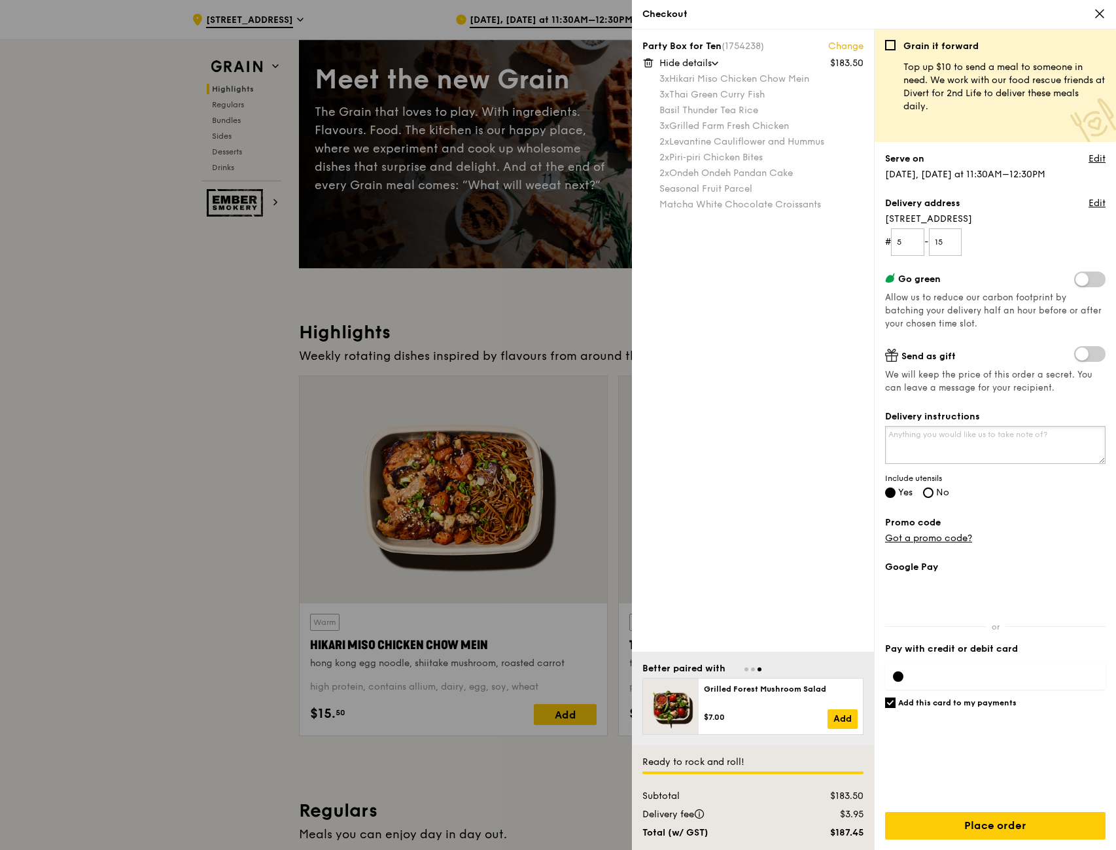
scroll to position [131, 0]
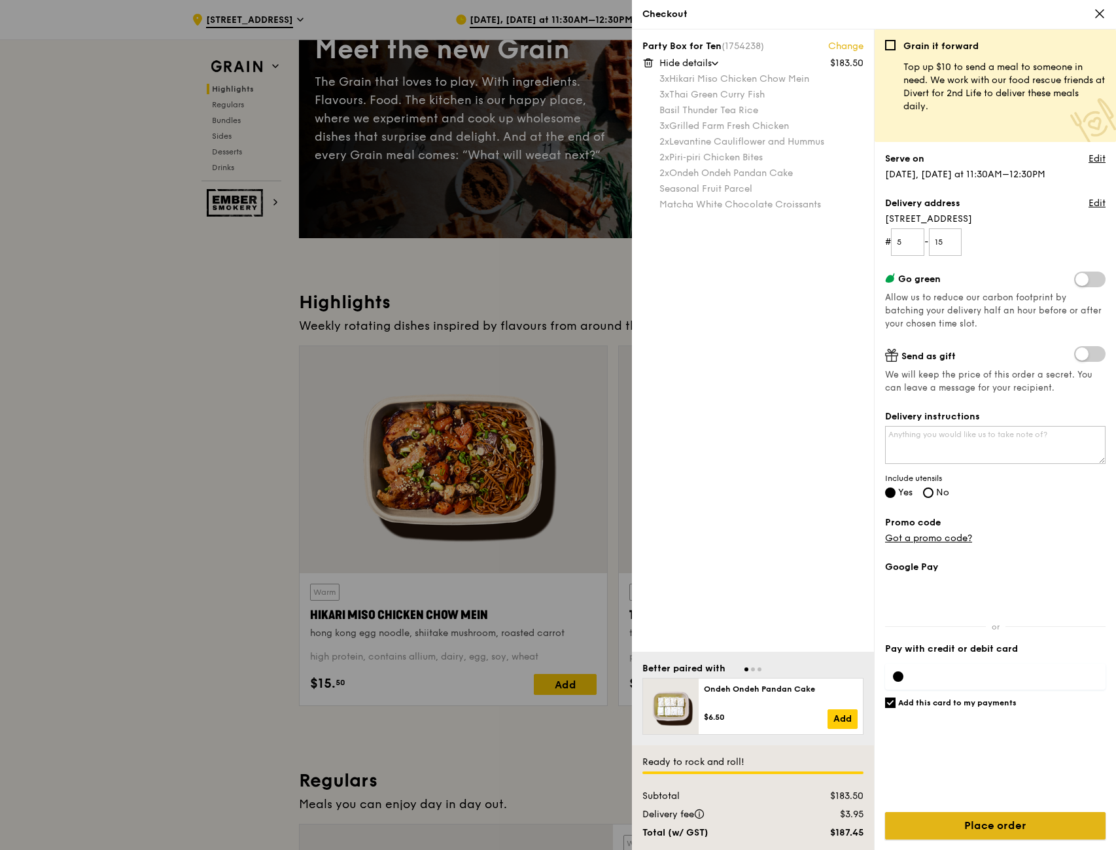
click at [974, 822] on input "Place order" at bounding box center [995, 825] width 220 height 27
click at [932, 443] on textarea "Delivery instructions" at bounding box center [995, 445] width 220 height 38
type textarea "D"
click at [837, 454] on div "Party Box for Ten (1754238) Change $183.50 Hide details 3x Hikari Miso Chicken …" at bounding box center [753, 340] width 242 height 622
click at [977, 830] on input "Place order" at bounding box center [995, 825] width 220 height 27
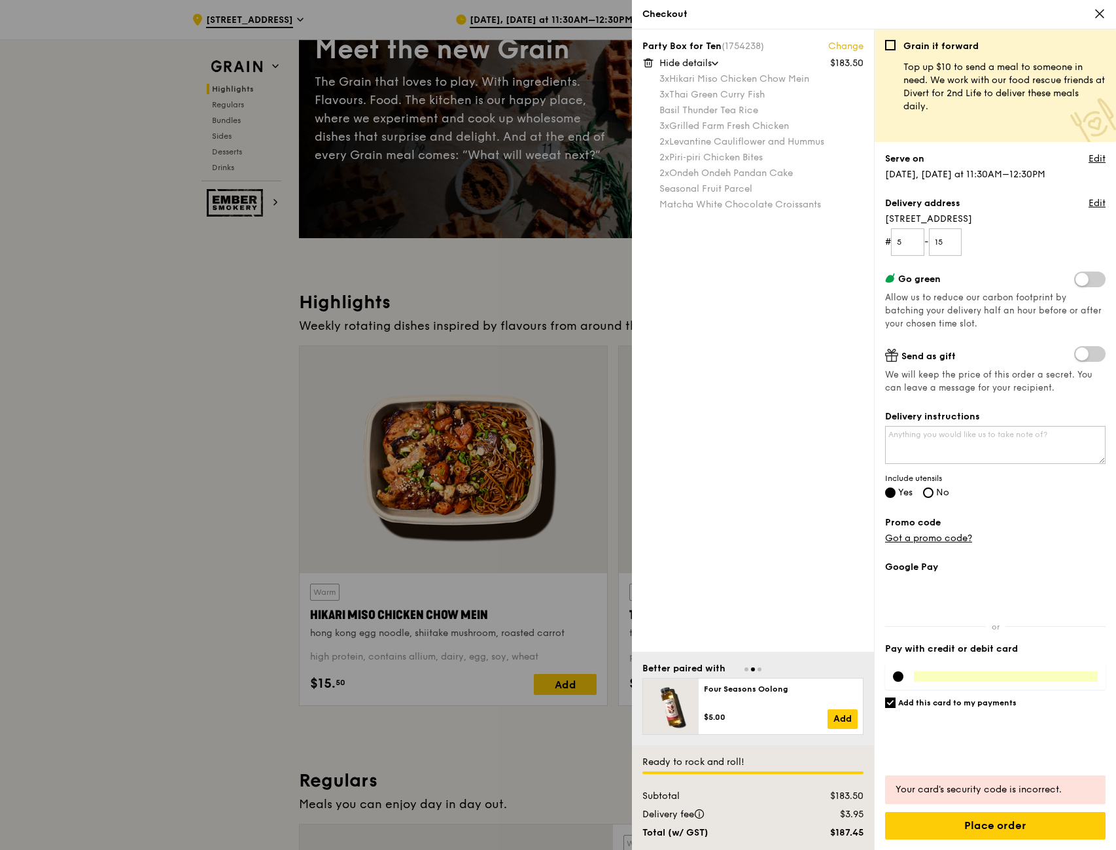
click at [998, 666] on div at bounding box center [995, 676] width 220 height 26
click at [1055, 650] on label "Pay with credit or debit card" at bounding box center [995, 648] width 220 height 13
click at [1073, 547] on div "Grain it forward Top up $10 to send a meal to someone in need. We work with our…" at bounding box center [995, 445] width 220 height 810
click at [1010, 827] on input "Place order" at bounding box center [995, 825] width 220 height 27
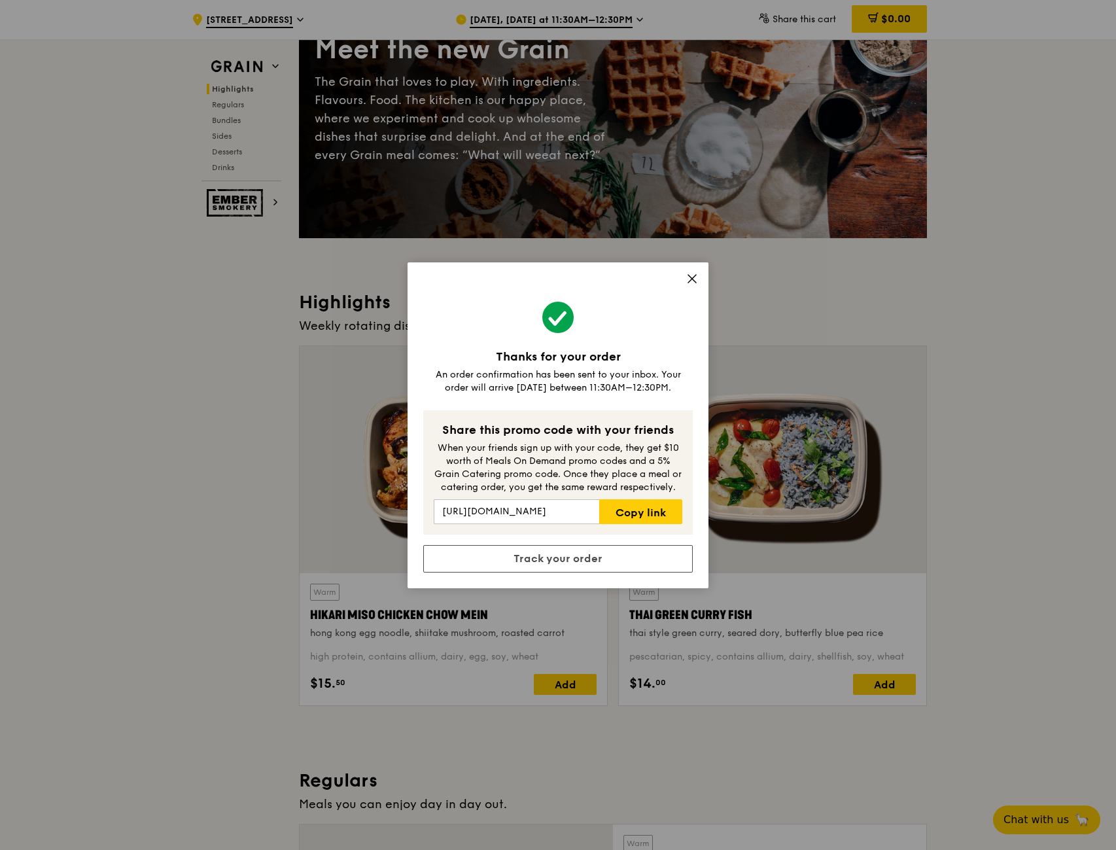
click at [690, 278] on icon at bounding box center [692, 279] width 12 height 12
